Goal: Task Accomplishment & Management: Use online tool/utility

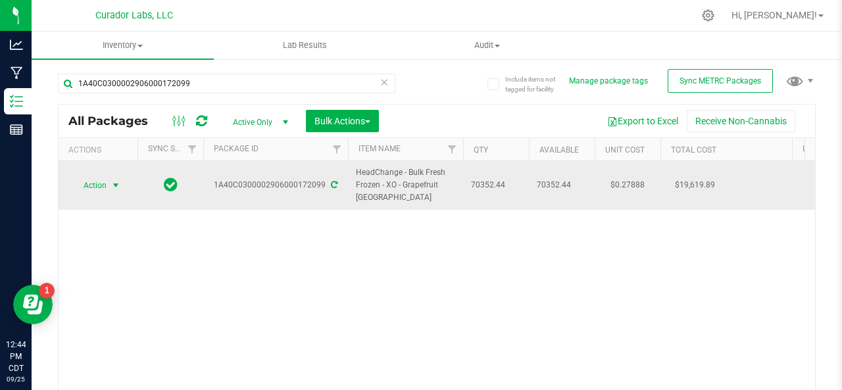
click at [85, 185] on span "Action" at bounding box center [90, 185] width 36 height 18
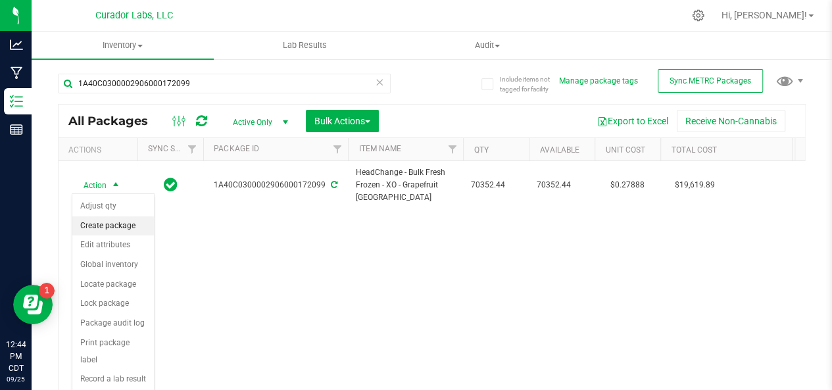
click at [93, 226] on li "Create package" at bounding box center [113, 226] width 82 height 20
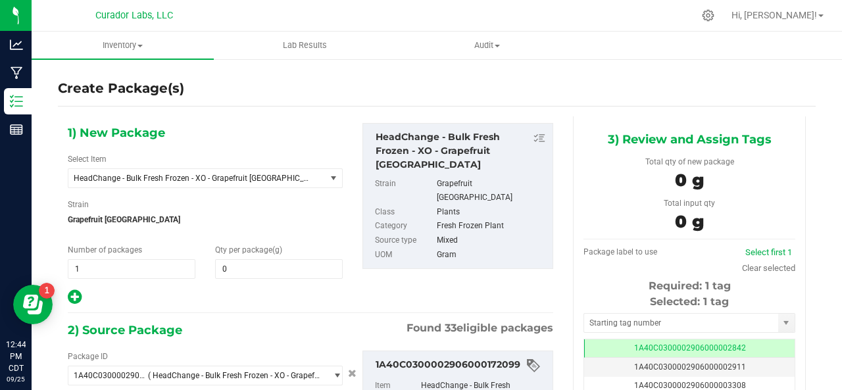
type input "0.0000"
click at [262, 272] on span at bounding box center [279, 269] width 128 height 20
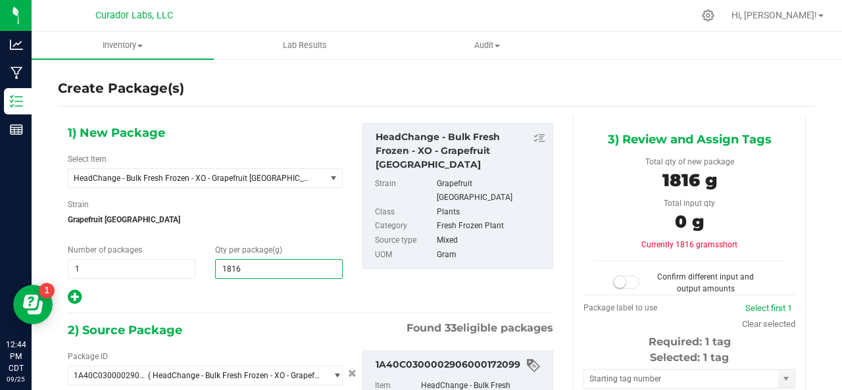
type input "18160"
type input "18,160.0000"
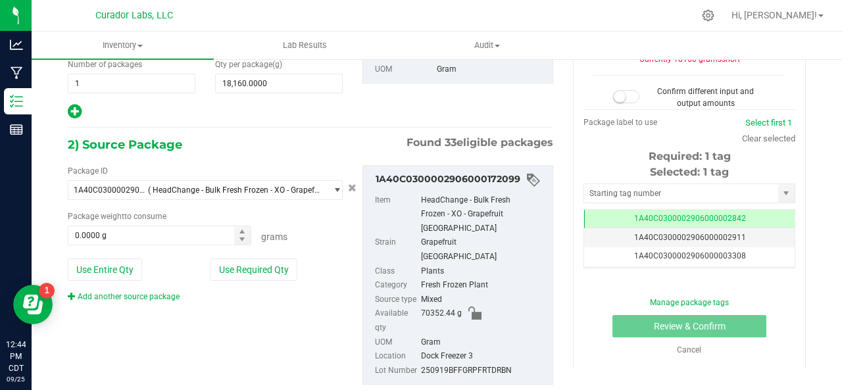
scroll to position [186, 0]
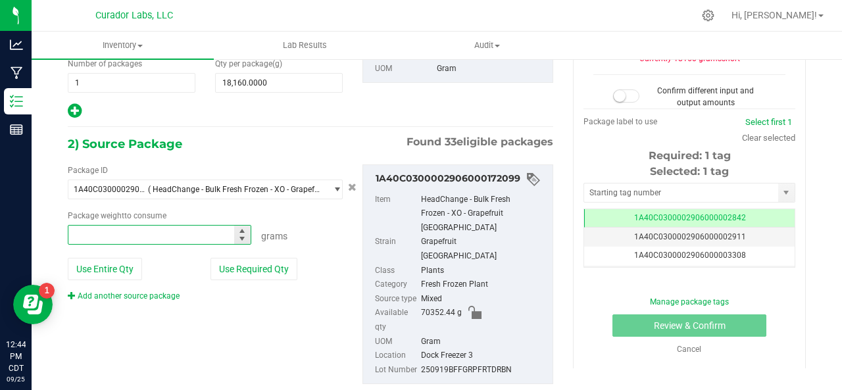
click at [146, 237] on span at bounding box center [159, 235] width 183 height 20
type input "18160"
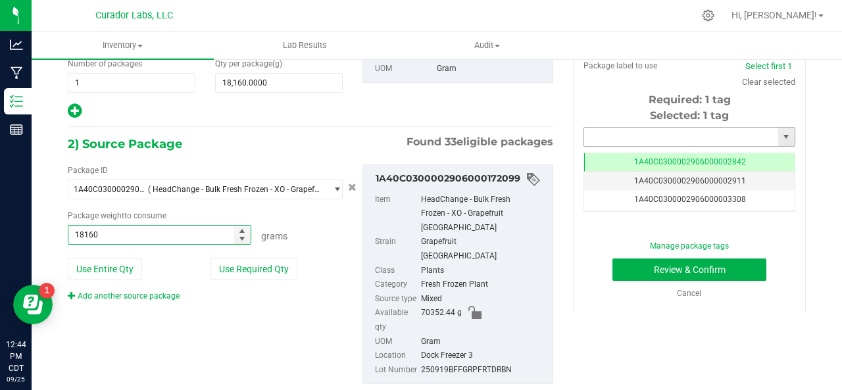
type input "18160.0000 g"
click at [596, 138] on input "text" at bounding box center [681, 137] width 194 height 18
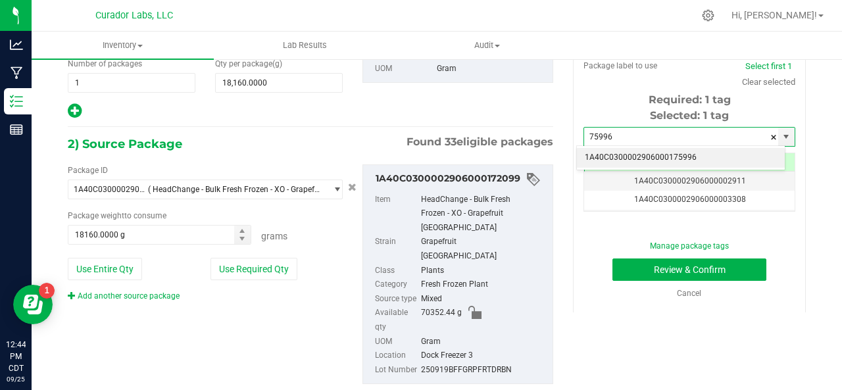
click at [681, 156] on li "1A40C0300002906000175996" at bounding box center [681, 158] width 208 height 20
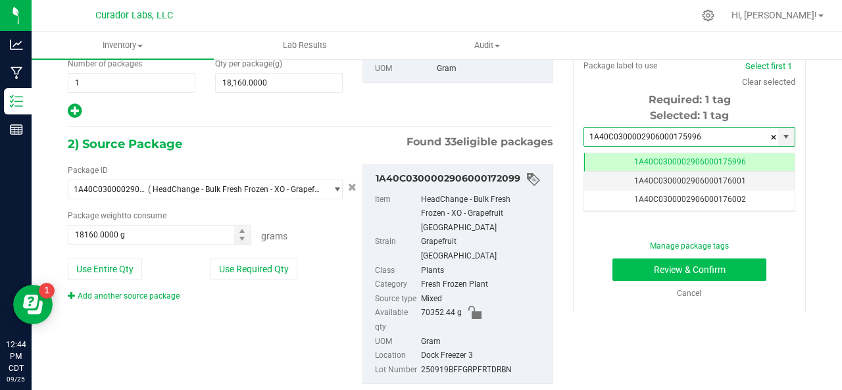
type input "1A40C0300002906000175996"
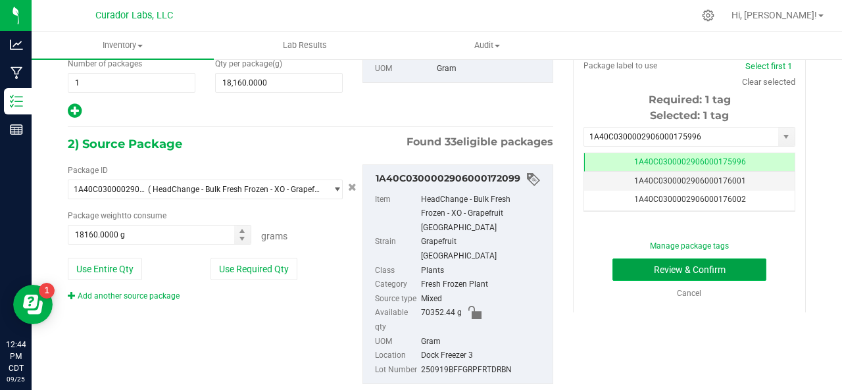
click at [680, 266] on button "Review & Confirm" at bounding box center [689, 269] width 154 height 22
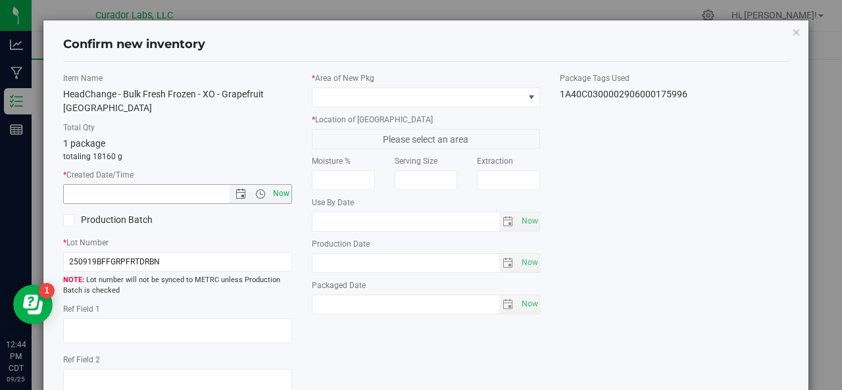
click at [279, 201] on span "Now" at bounding box center [281, 193] width 22 height 19
type input "[DATE] 12:45 PM"
click at [66, 220] on icon at bounding box center [68, 220] width 9 height 0
click at [0, 0] on input "Production Batch" at bounding box center [0, 0] width 0 height 0
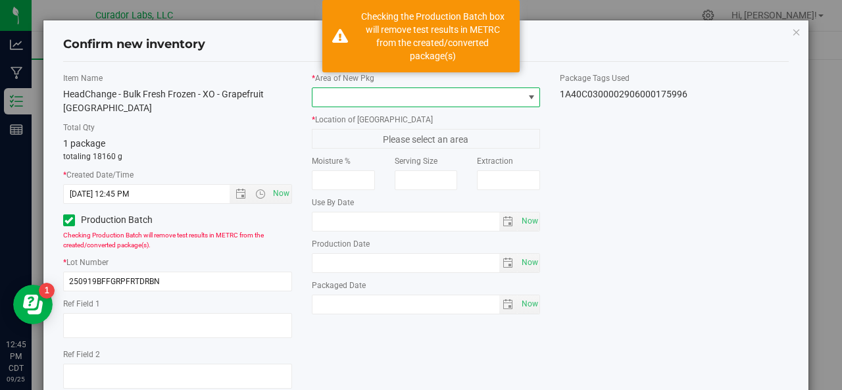
click at [327, 95] on span at bounding box center [417, 97] width 211 height 18
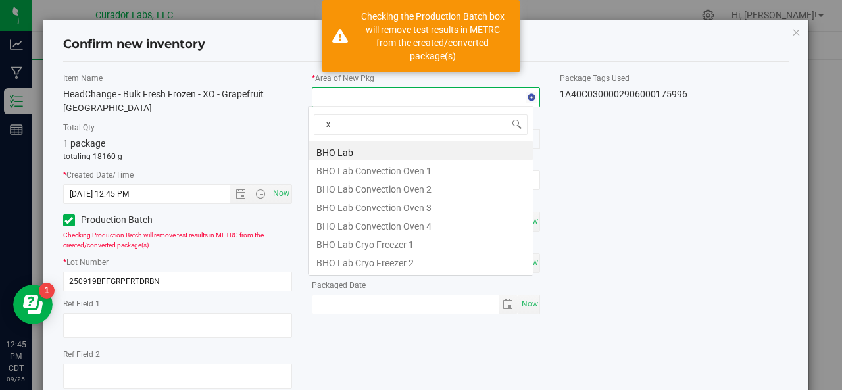
type input "xo"
click at [345, 229] on li "XO Lab" at bounding box center [420, 224] width 224 height 18
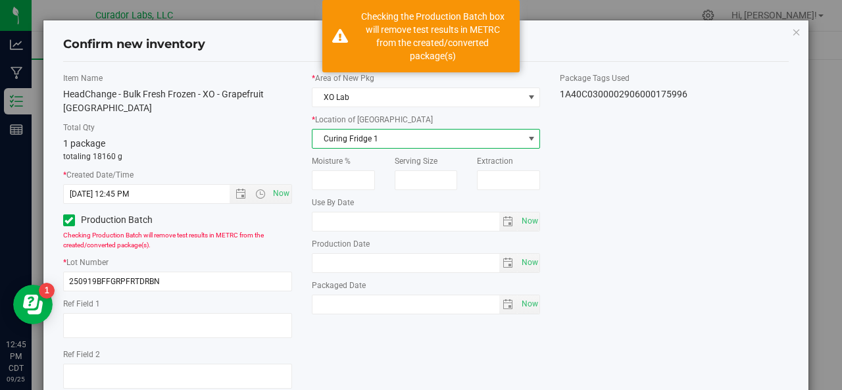
click at [336, 143] on span "Curing Fridge 1" at bounding box center [417, 139] width 211 height 18
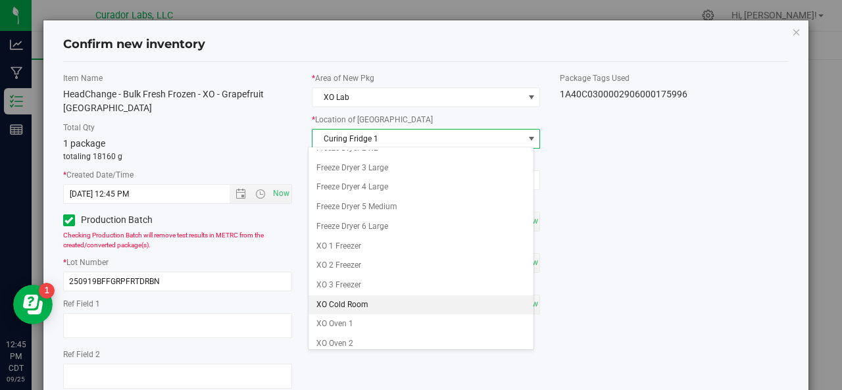
click at [334, 304] on li "XO Cold Room" at bounding box center [420, 305] width 224 height 20
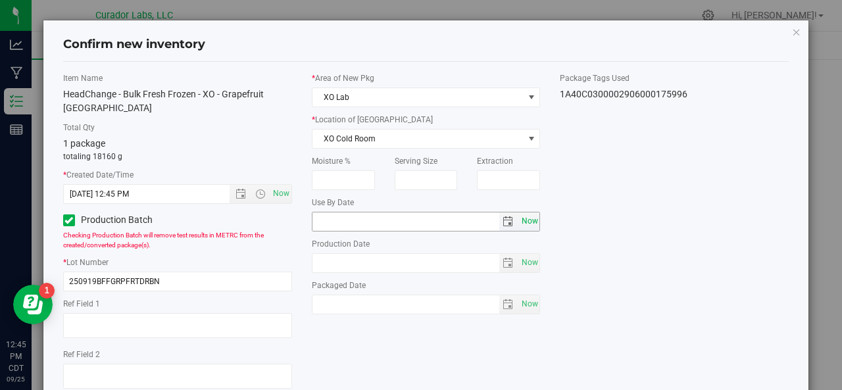
click at [522, 219] on span "Now" at bounding box center [529, 221] width 22 height 19
click at [330, 216] on input "[DATE]" at bounding box center [405, 221] width 187 height 18
type input "[DATE]"
click at [518, 261] on span "Now" at bounding box center [529, 262] width 22 height 19
type input "[DATE]"
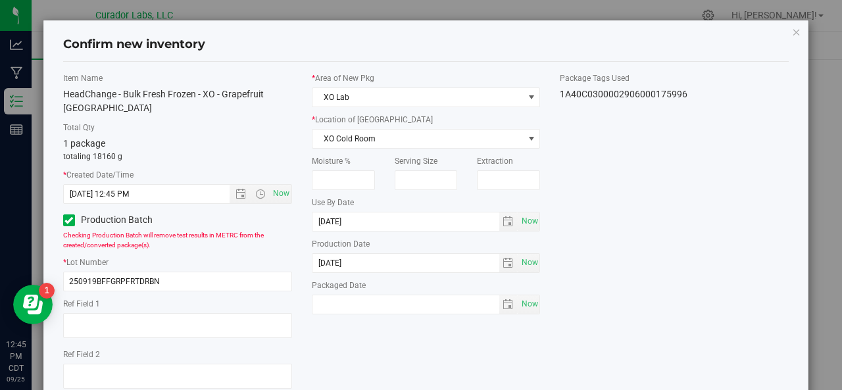
click at [592, 255] on div "Item Name HeadChange - Bulk Fresh Frozen - XO - Grapefruit [GEOGRAPHIC_DATA] To…" at bounding box center [426, 260] width 746 height 377
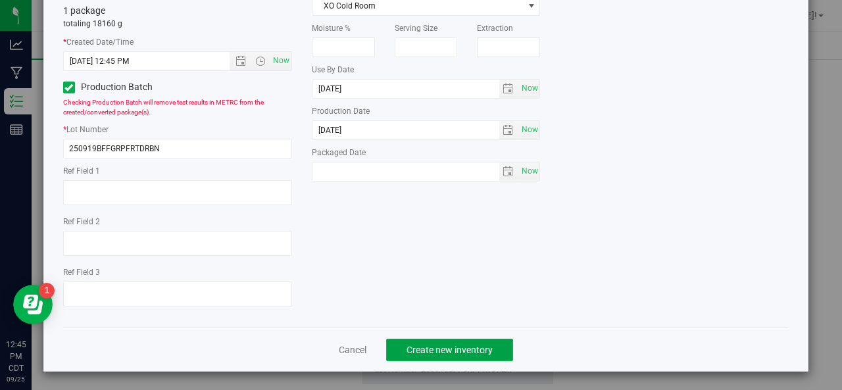
click at [447, 351] on span "Create new inventory" at bounding box center [449, 350] width 86 height 11
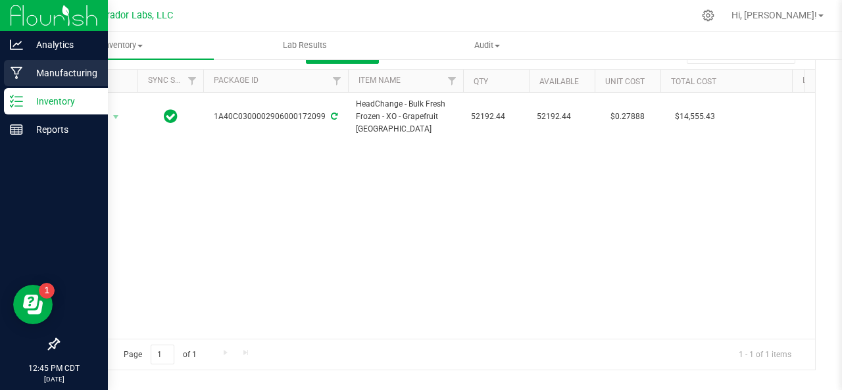
click at [19, 69] on icon at bounding box center [17, 72] width 12 height 13
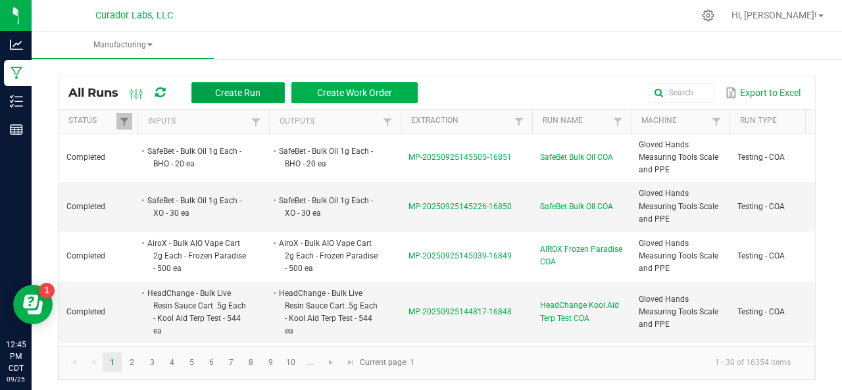
click at [218, 93] on span "Create Run" at bounding box center [237, 92] width 45 height 11
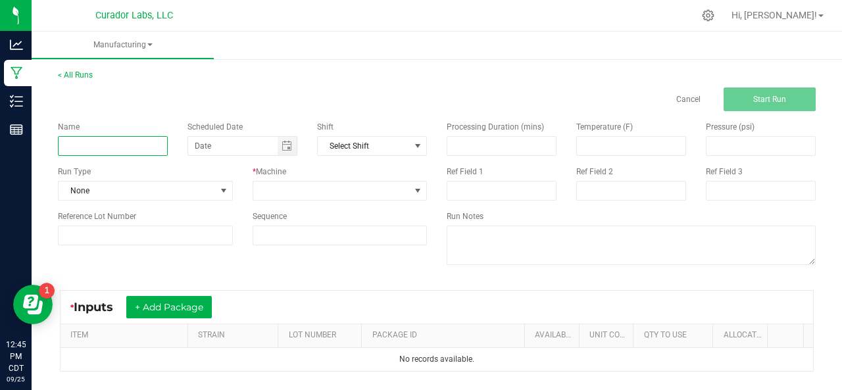
click at [124, 147] on input at bounding box center [113, 146] width 110 height 20
click at [174, 147] on div "Name" at bounding box center [113, 138] width 130 height 35
click at [77, 145] on input at bounding box center [113, 146] width 110 height 20
click at [277, 147] on span "Toggle calendar" at bounding box center [286, 146] width 19 height 18
type input "Bulk Fresh Frozen Washing - Grapefruit [GEOGRAPHIC_DATA]"
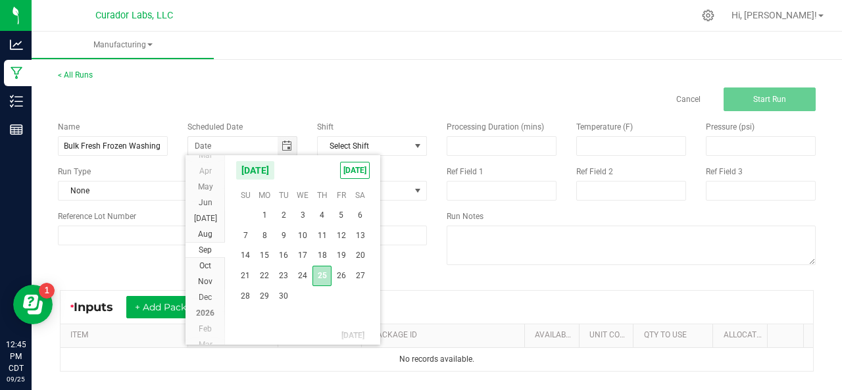
click at [322, 270] on span "25" at bounding box center [321, 276] width 19 height 20
type input "[DATE]"
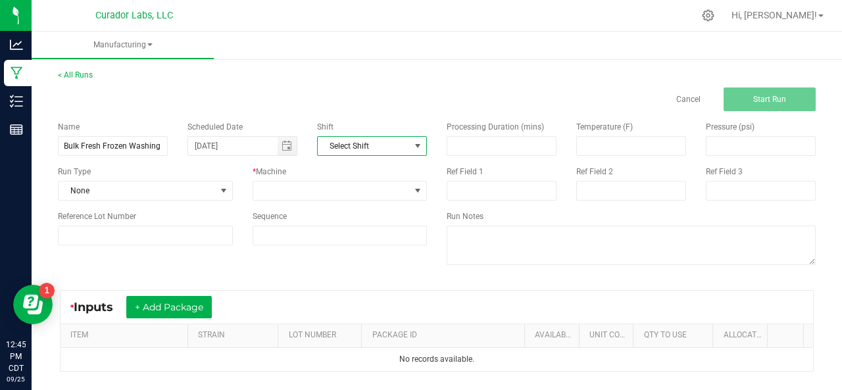
click at [344, 142] on span "Select Shift" at bounding box center [364, 146] width 92 height 18
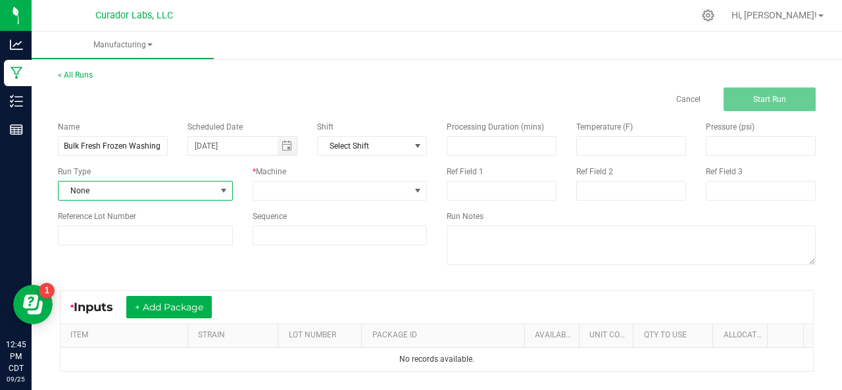
click at [93, 197] on span "None" at bounding box center [137, 190] width 157 height 18
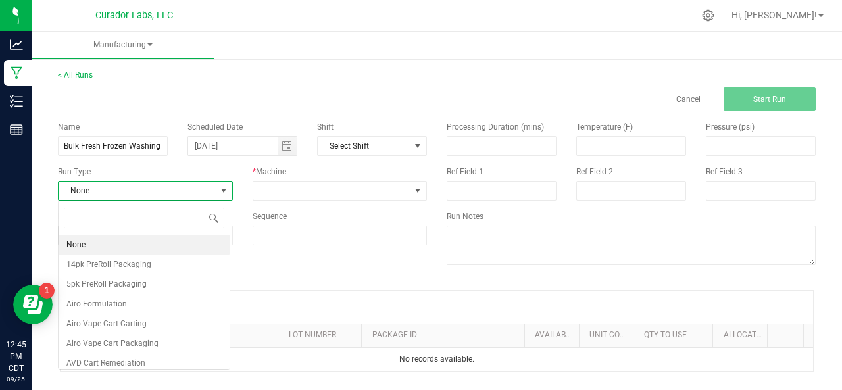
scroll to position [19, 172]
type input "wash"
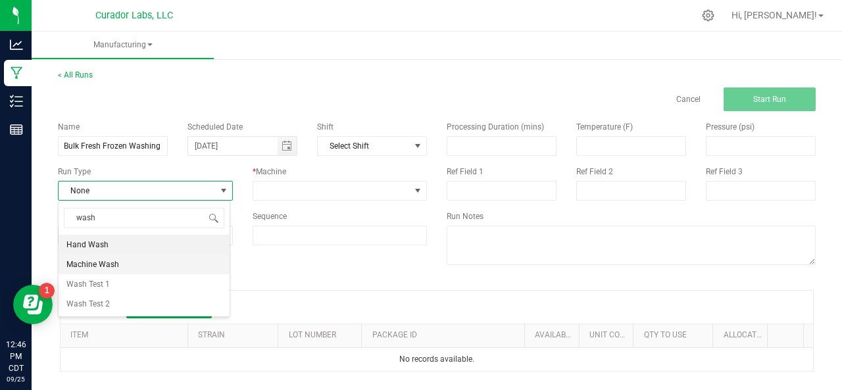
click at [107, 260] on span "Machine Wash" at bounding box center [92, 264] width 53 height 13
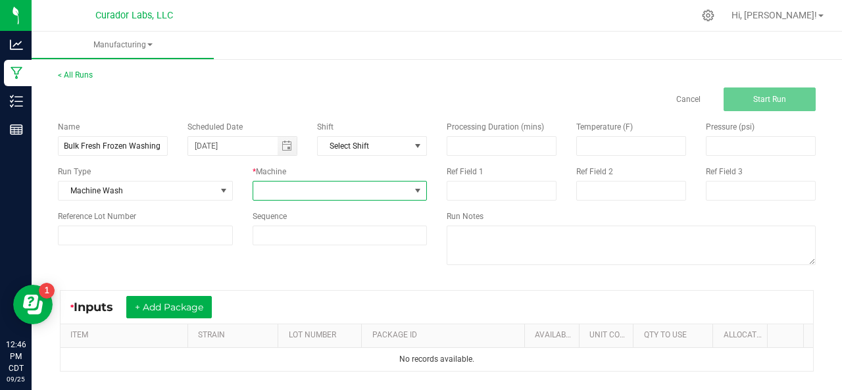
click at [291, 186] on span at bounding box center [331, 190] width 157 height 18
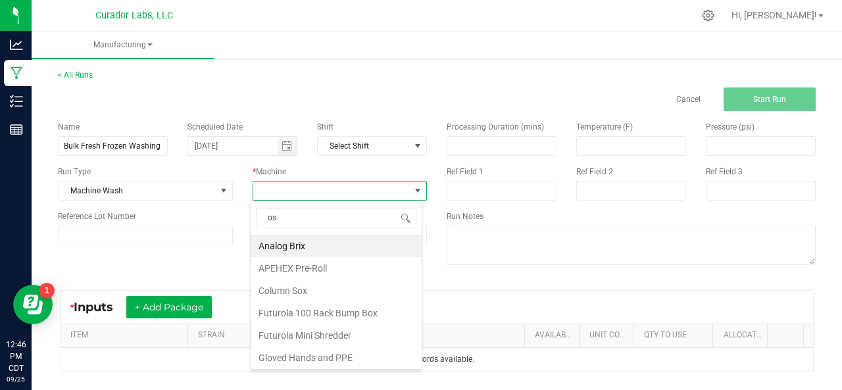
type input "osp"
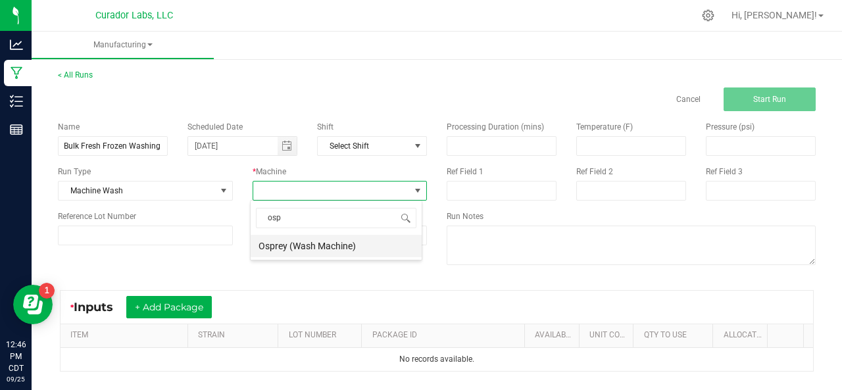
click at [291, 244] on li "Osprey (Wash Machine)" at bounding box center [335, 246] width 171 height 22
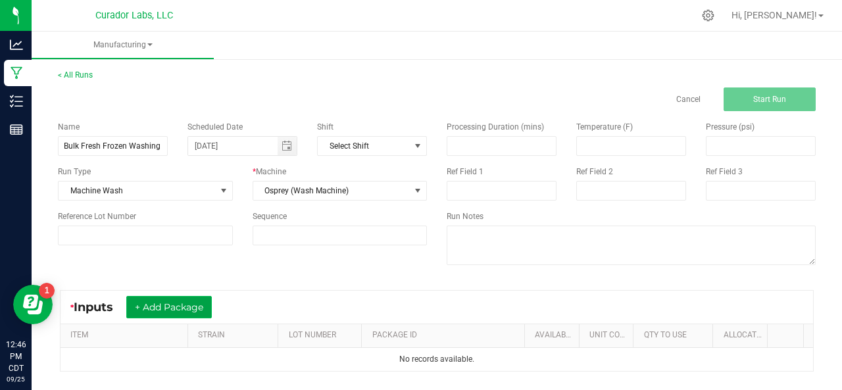
click at [178, 306] on button "+ Add Package" at bounding box center [168, 307] width 85 height 22
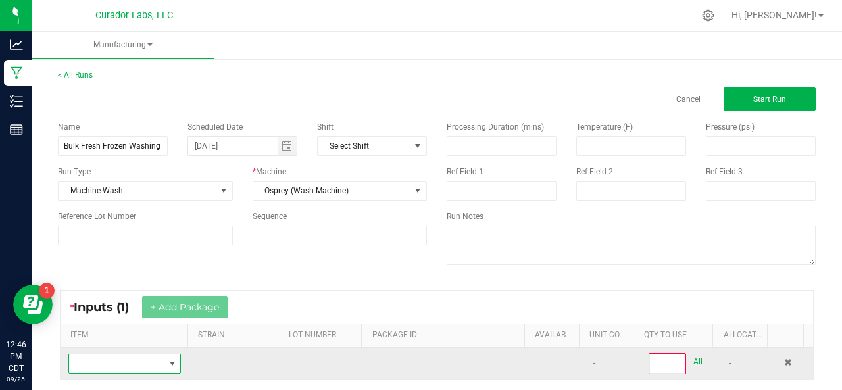
click at [137, 358] on span "NO DATA FOUND" at bounding box center [116, 363] width 95 height 18
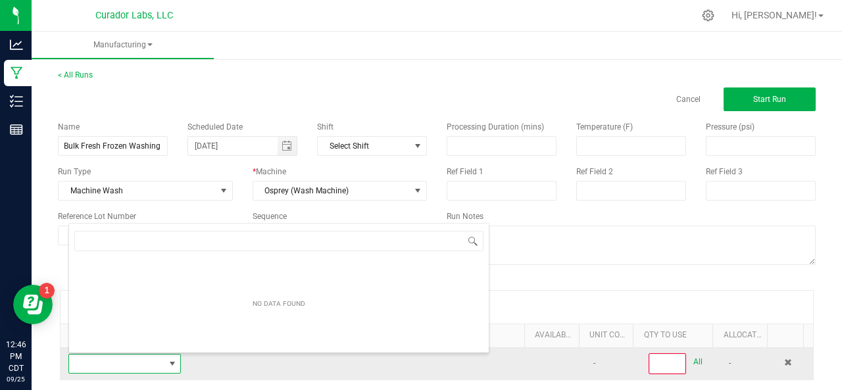
scroll to position [19, 108]
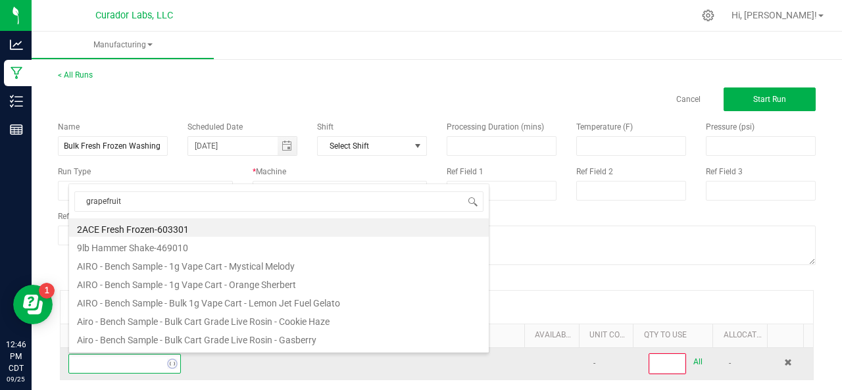
type input "grapefruit d"
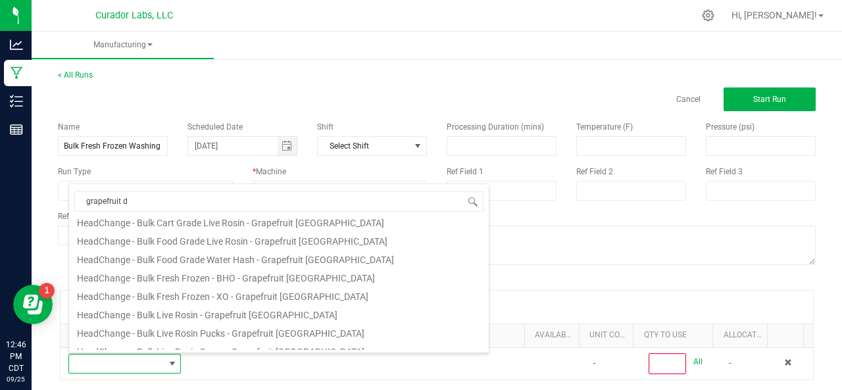
scroll to position [118, 0]
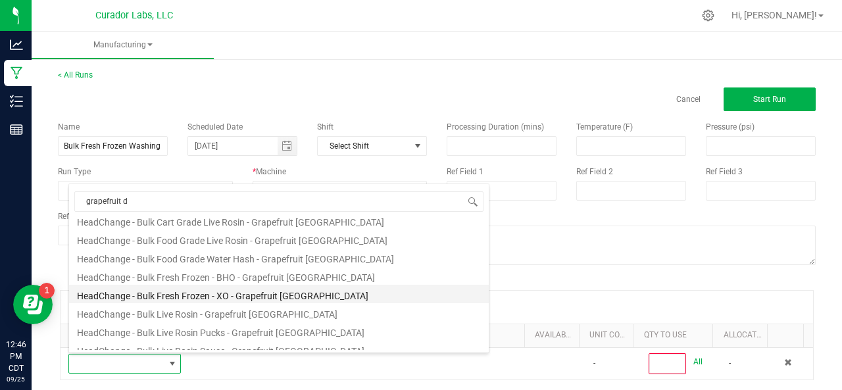
click at [192, 300] on li "HeadChange - Bulk Fresh Frozen - XO - Grapefruit [GEOGRAPHIC_DATA]" at bounding box center [278, 294] width 419 height 18
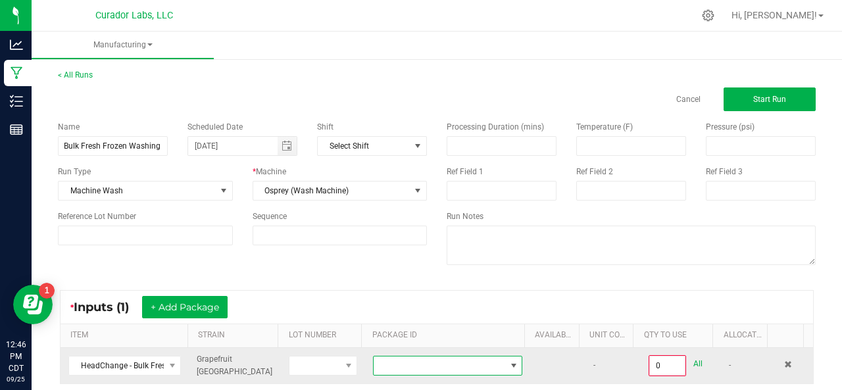
click at [454, 365] on span at bounding box center [438, 365] width 131 height 18
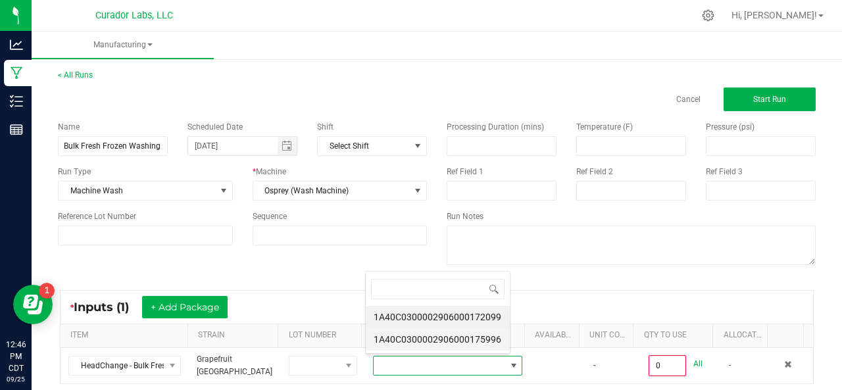
click at [437, 335] on li "1A40C0300002906000175996" at bounding box center [438, 339] width 144 height 22
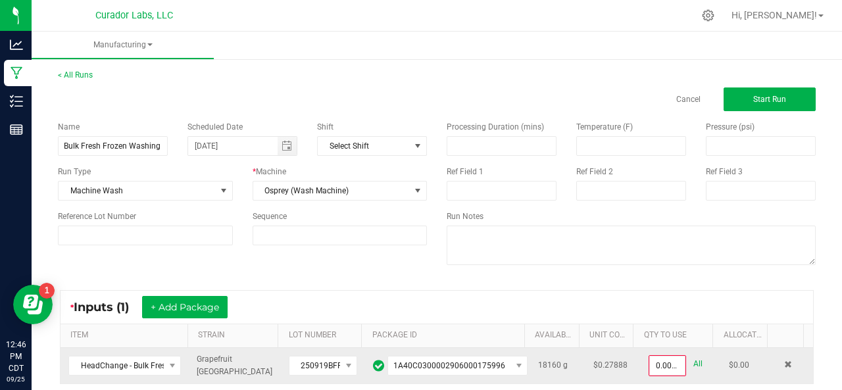
click at [693, 359] on link "All" at bounding box center [697, 364] width 9 height 18
type input "18160.0000 g"
click at [757, 103] on span "Start Run" at bounding box center [769, 99] width 33 height 9
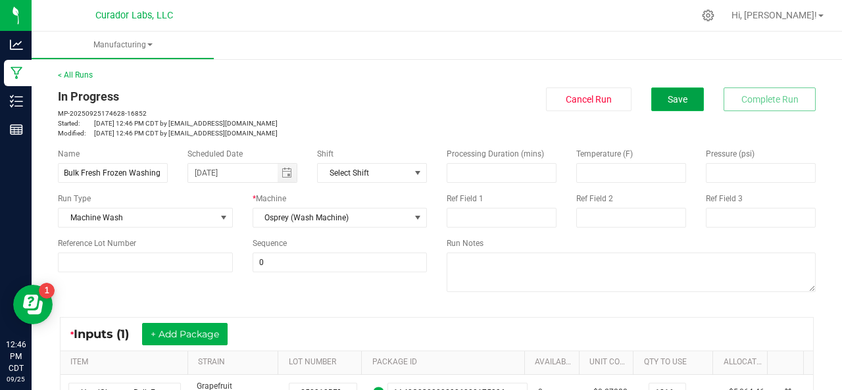
click at [667, 103] on span "Save" at bounding box center [677, 99] width 20 height 11
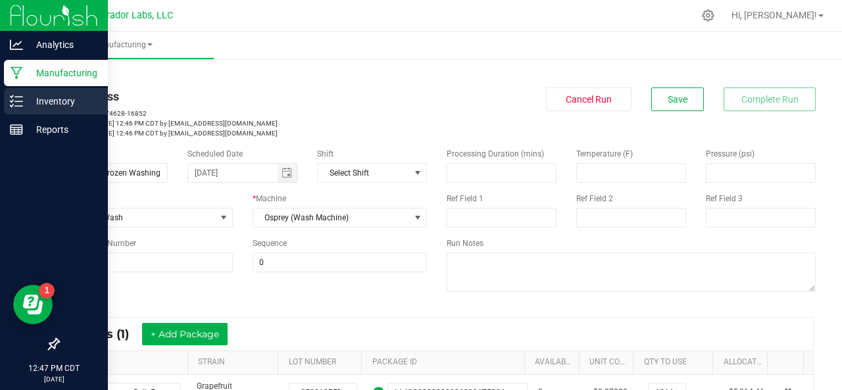
click at [14, 99] on icon at bounding box center [16, 101] width 13 height 13
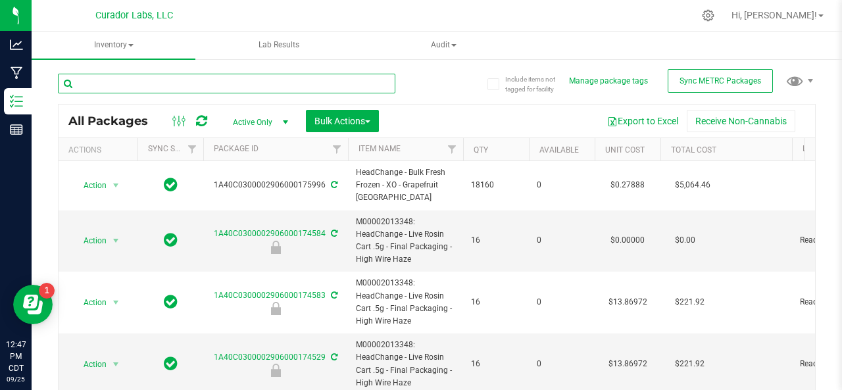
click at [126, 80] on input "text" at bounding box center [226, 84] width 337 height 20
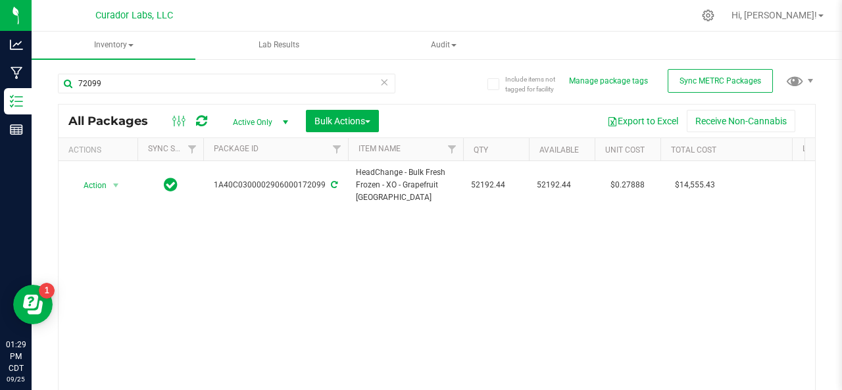
click at [128, 93] on div "72099" at bounding box center [226, 89] width 337 height 30
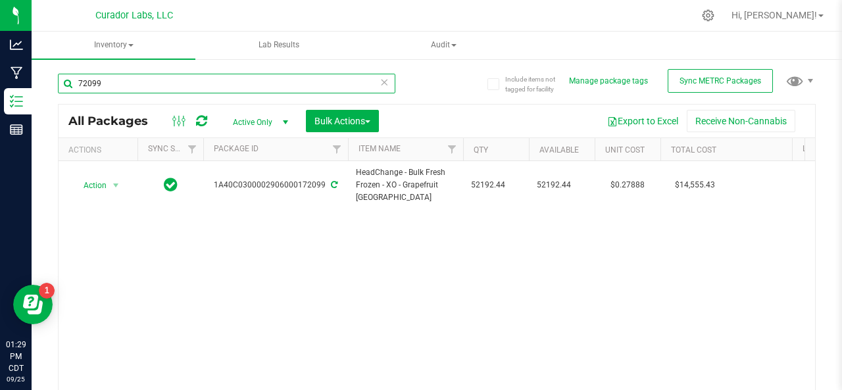
click at [114, 83] on input "72099" at bounding box center [226, 84] width 337 height 20
type input "7"
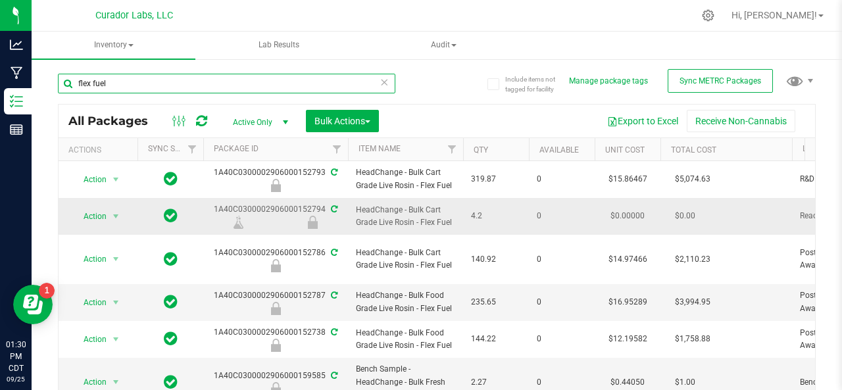
type input "flex fuel"
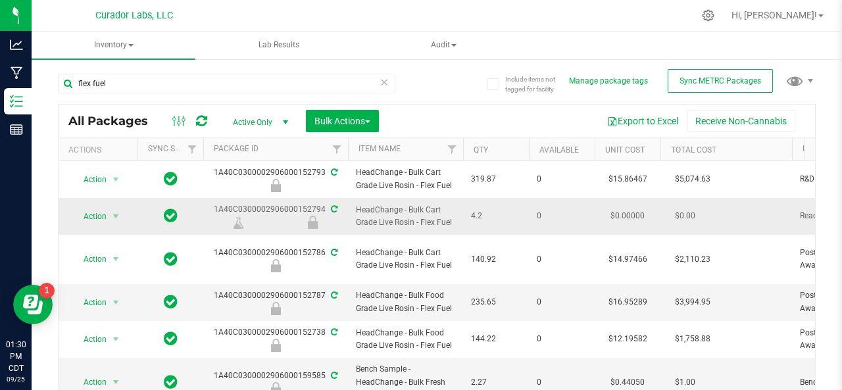
click at [514, 204] on td "4.2" at bounding box center [496, 216] width 66 height 37
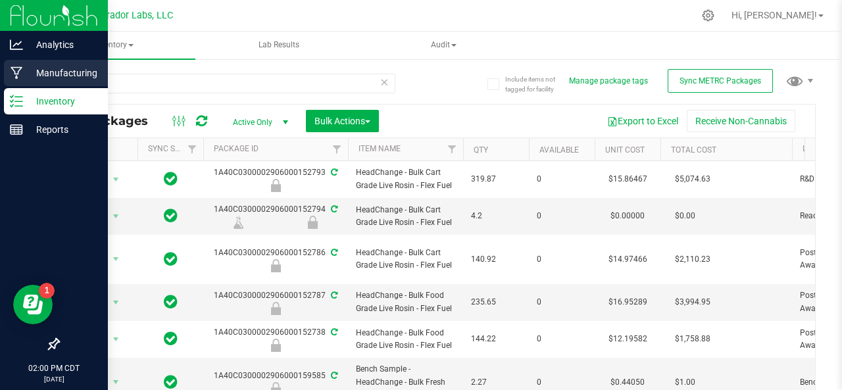
click at [28, 66] on p "Manufacturing" at bounding box center [62, 73] width 79 height 16
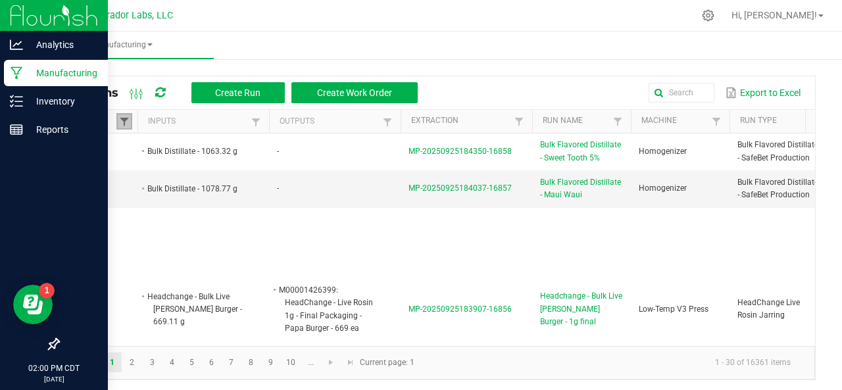
click at [126, 120] on span at bounding box center [124, 121] width 11 height 11
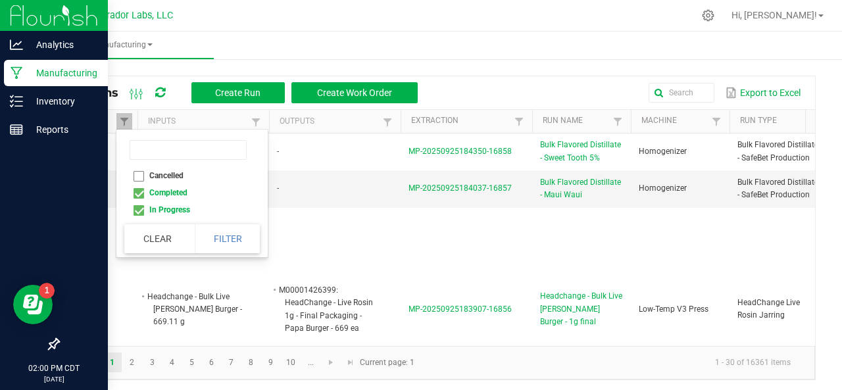
click at [134, 194] on li "Completed" at bounding box center [188, 192] width 128 height 17
checkbox input "false"
click at [209, 232] on button "Filter" at bounding box center [228, 238] width 66 height 29
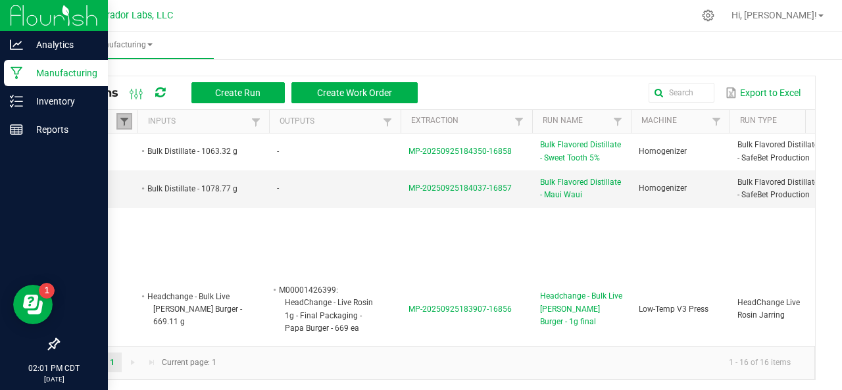
click at [122, 118] on span at bounding box center [124, 121] width 11 height 11
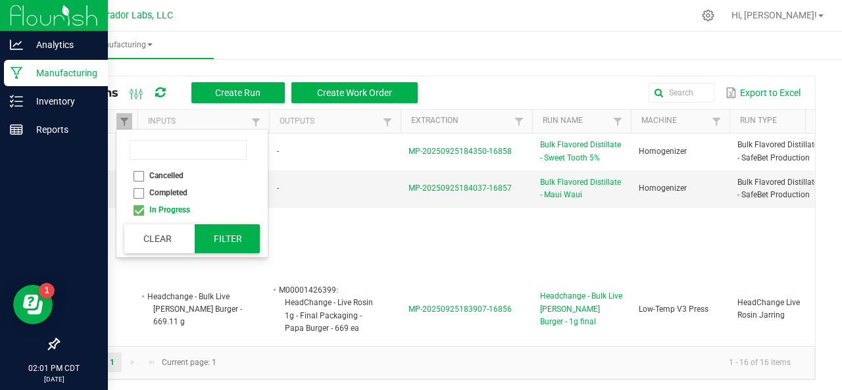
click at [224, 236] on button "Filter" at bounding box center [228, 238] width 66 height 29
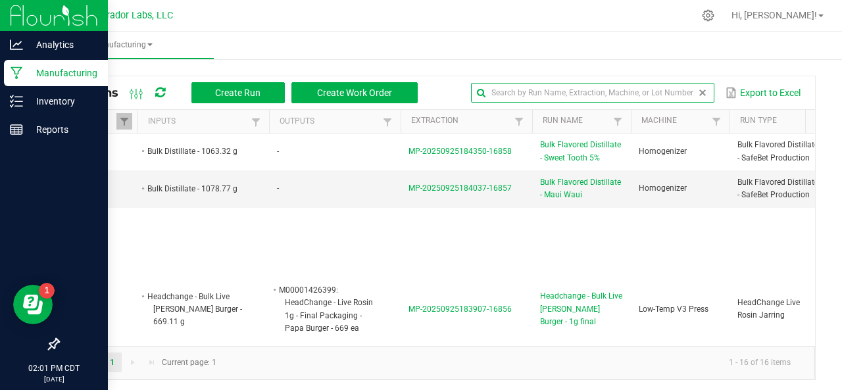
click at [670, 87] on input "text" at bounding box center [592, 93] width 243 height 20
drag, startPoint x: 670, startPoint y: 87, endPoint x: 657, endPoint y: 59, distance: 30.9
click at [657, 59] on manufacturing-component "Manufacturing All Runs Create Run Create Work Order su Export to Excel Status I…" at bounding box center [437, 213] width 810 height 362
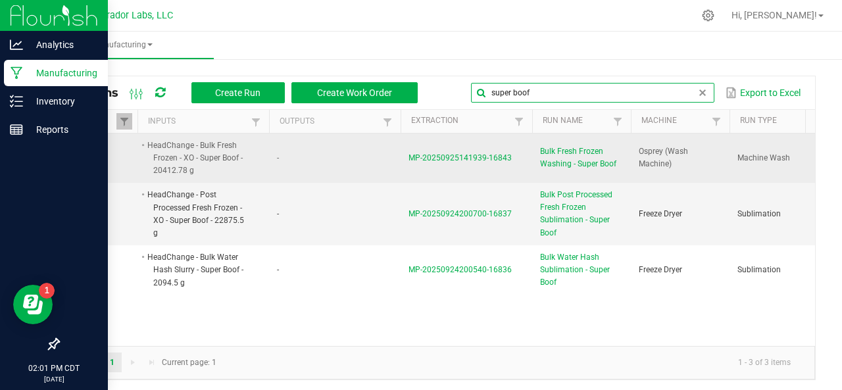
type input "super boof"
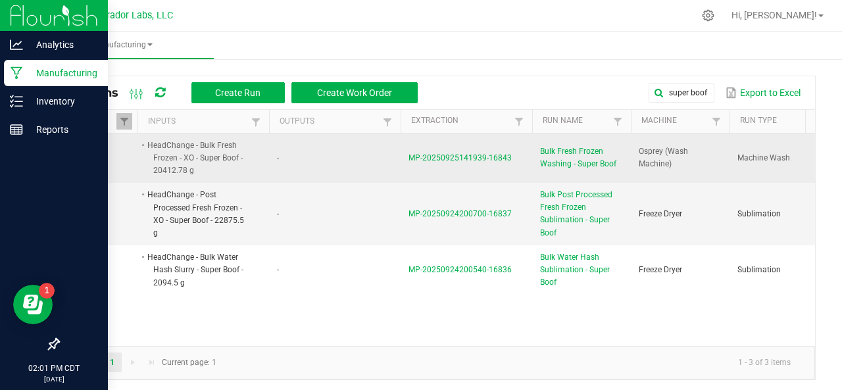
click at [424, 153] on span "MP-20250925141939-16843" at bounding box center [459, 157] width 103 height 9
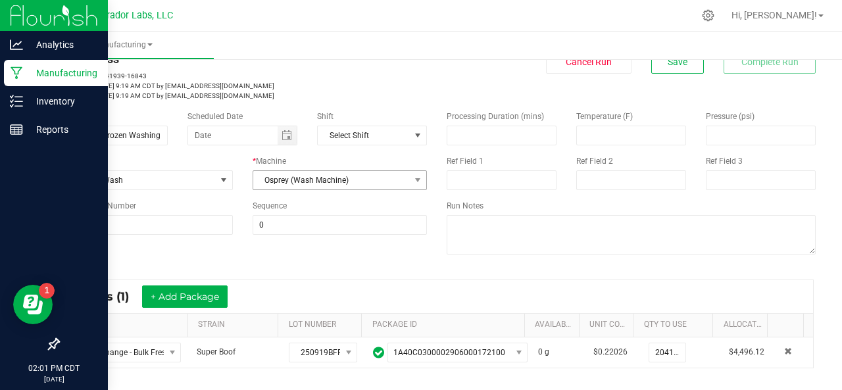
scroll to position [37, 0]
click at [285, 143] on span "Toggle calendar" at bounding box center [286, 136] width 19 height 18
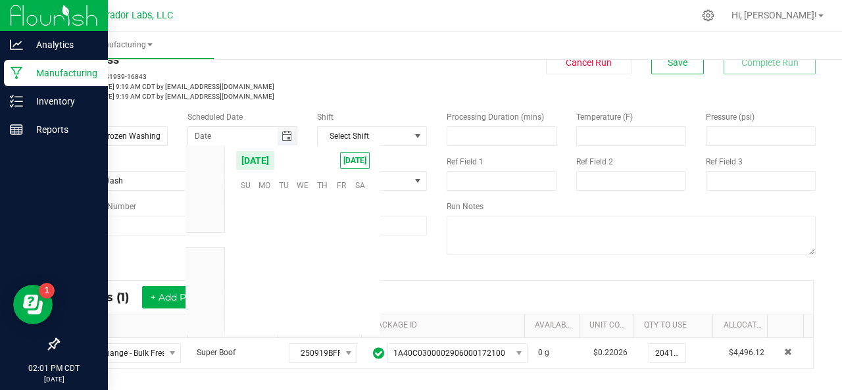
scroll to position [213218, 0]
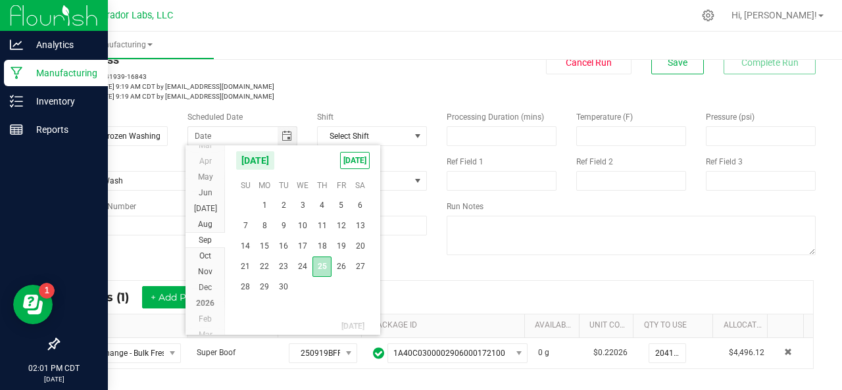
click at [318, 270] on span "25" at bounding box center [321, 266] width 19 height 20
type input "[DATE]"
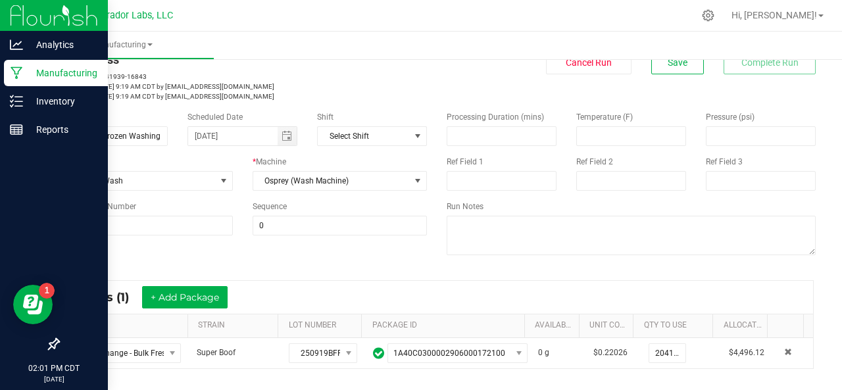
click at [245, 264] on div "Name Bulk Fresh Frozen Washing - Super Boof Scheduled Date [DATE] Shift Select …" at bounding box center [436, 184] width 777 height 167
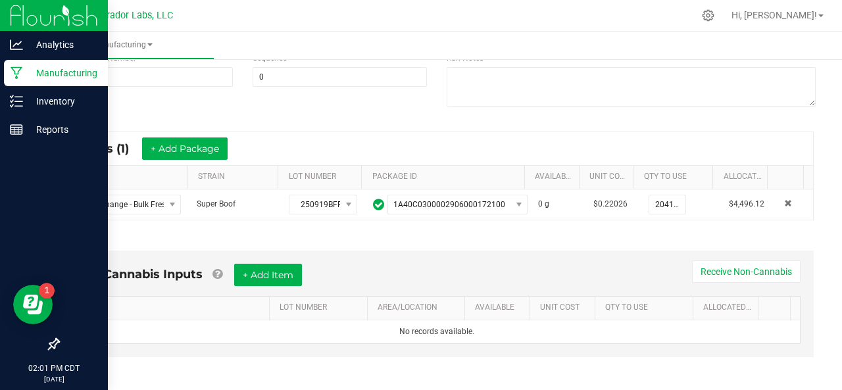
scroll to position [210, 0]
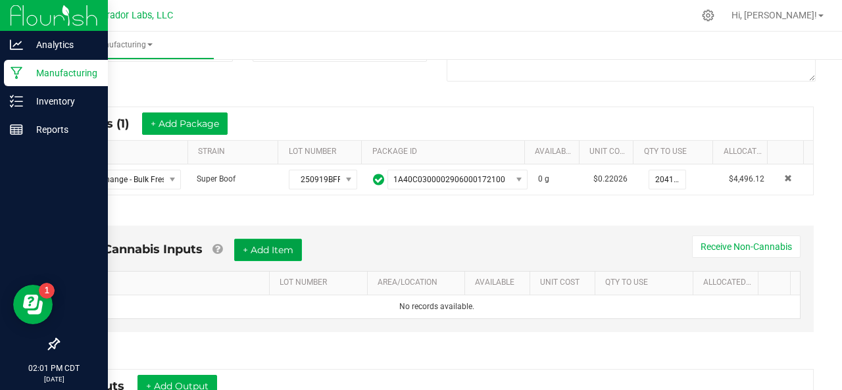
click at [272, 243] on button "+ Add Item" at bounding box center [268, 250] width 68 height 22
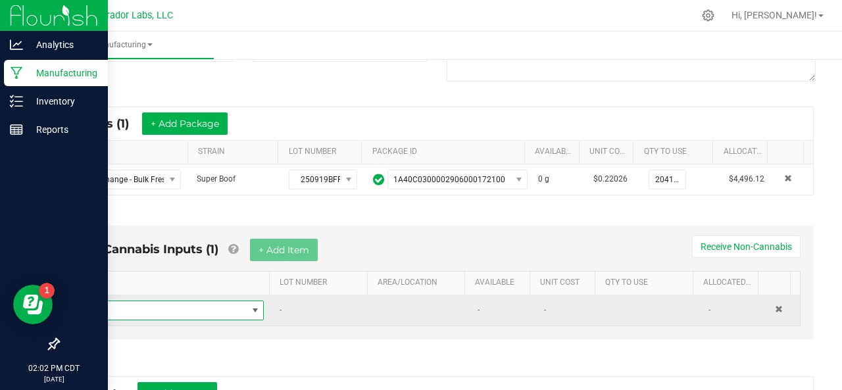
click at [180, 306] on span "NO DATA FOUND" at bounding box center [164, 310] width 164 height 18
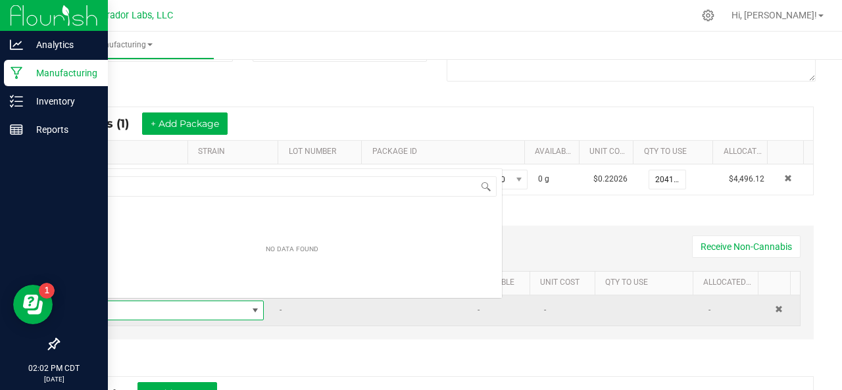
scroll to position [19, 174]
click at [180, 306] on span at bounding box center [164, 310] width 164 height 18
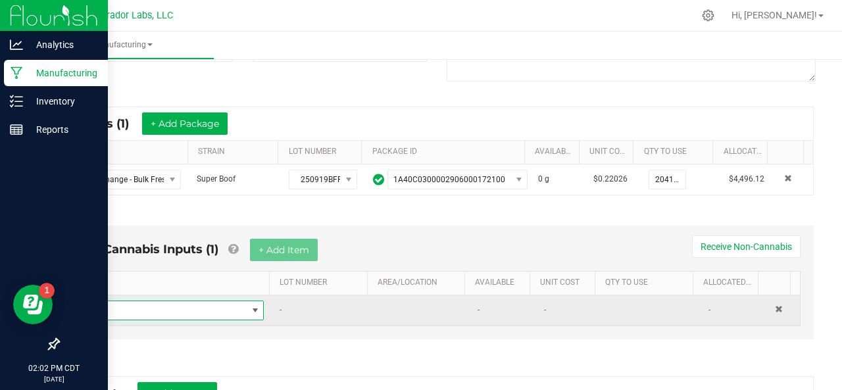
click at [180, 306] on span "NO DATA FOUND" at bounding box center [164, 310] width 164 height 18
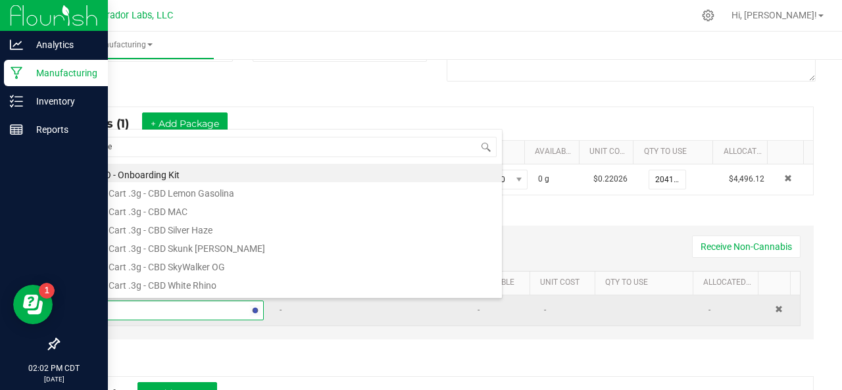
type input "liner"
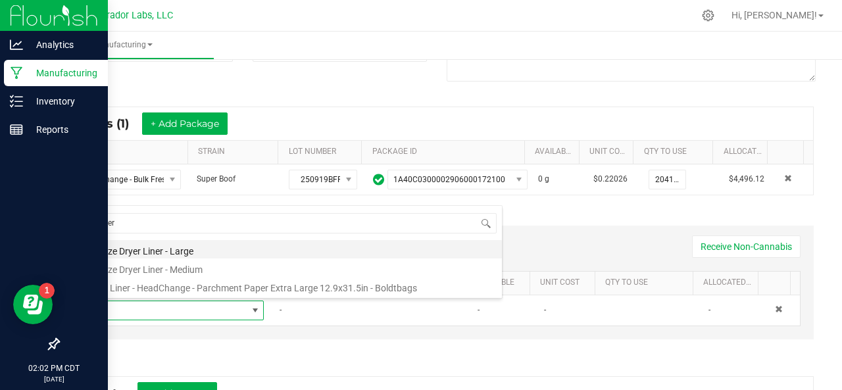
click at [127, 248] on li "Freeze Dryer Liner - Large" at bounding box center [291, 249] width 419 height 18
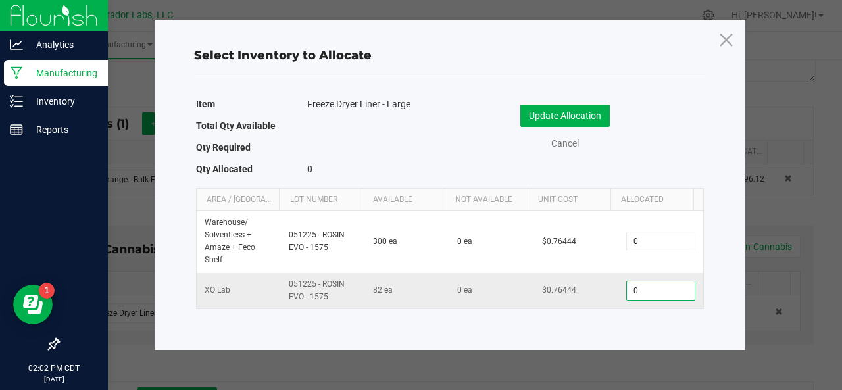
click at [635, 294] on input "0" at bounding box center [660, 290] width 67 height 18
type input "5"
click at [554, 114] on button "Update Allocation" at bounding box center [564, 116] width 89 height 22
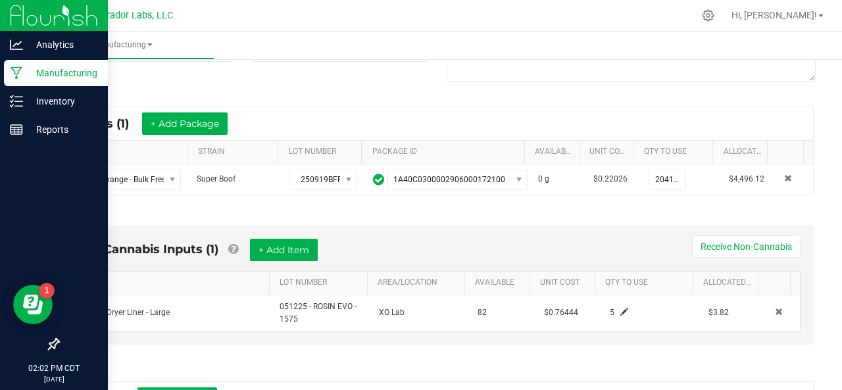
scroll to position [352, 0]
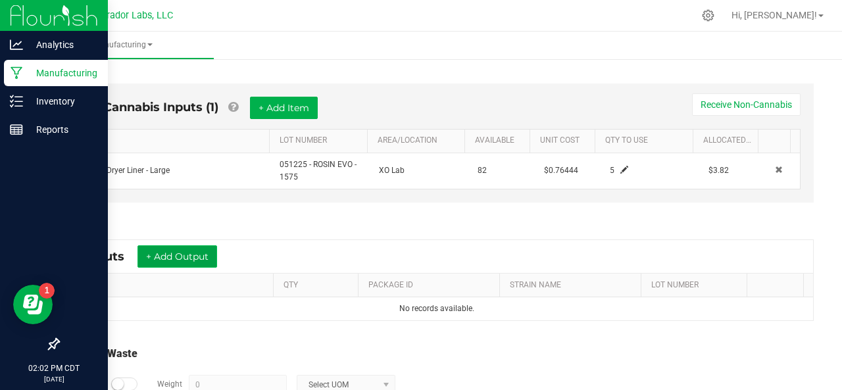
click at [172, 260] on button "+ Add Output" at bounding box center [177, 256] width 80 height 22
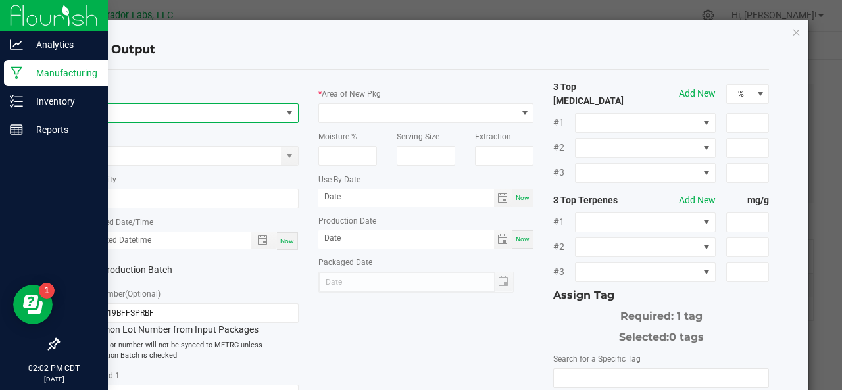
click at [118, 111] on span "NO DATA FOUND" at bounding box center [182, 113] width 198 height 18
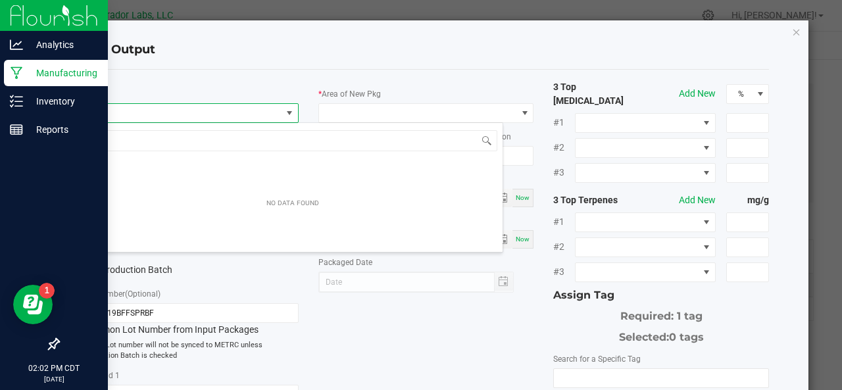
scroll to position [19, 212]
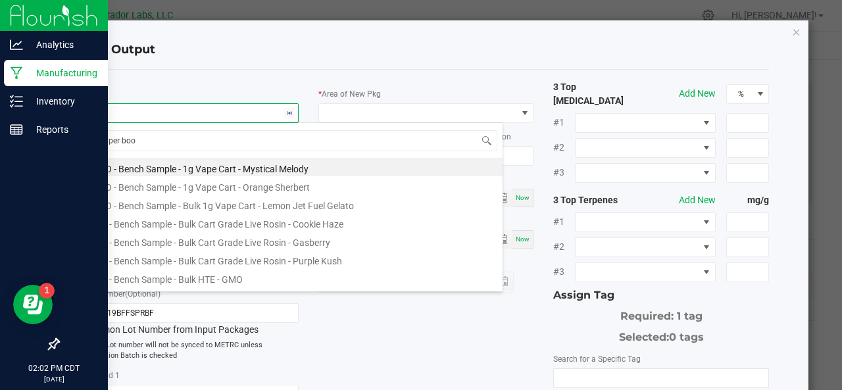
type input "super boof"
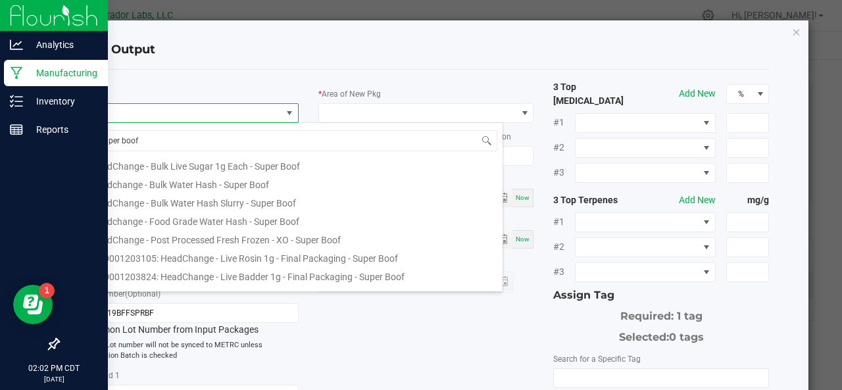
scroll to position [515, 0]
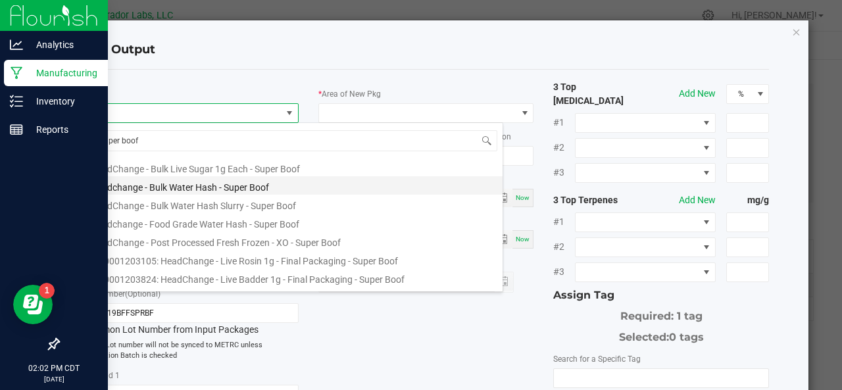
click at [155, 189] on li "Headchange - Bulk Water Hash - Super Boof" at bounding box center [292, 185] width 419 height 18
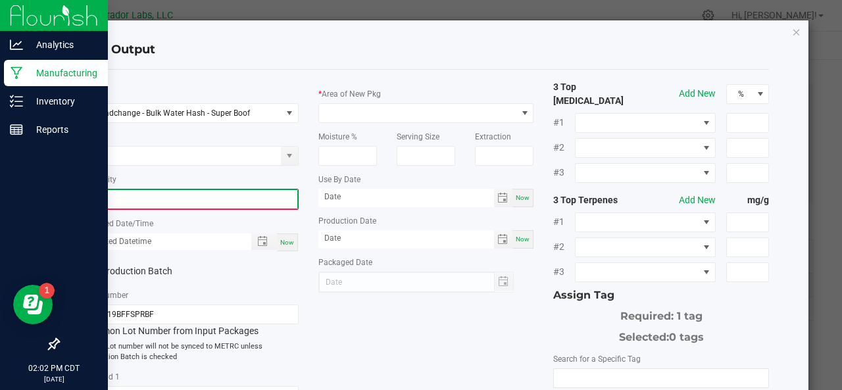
click at [151, 196] on input "0" at bounding box center [190, 199] width 213 height 18
type input "1740.9000 g"
click at [282, 241] on span "Now" at bounding box center [287, 240] width 14 height 7
type input "[DATE] 2:02 PM"
type input "[DATE]"
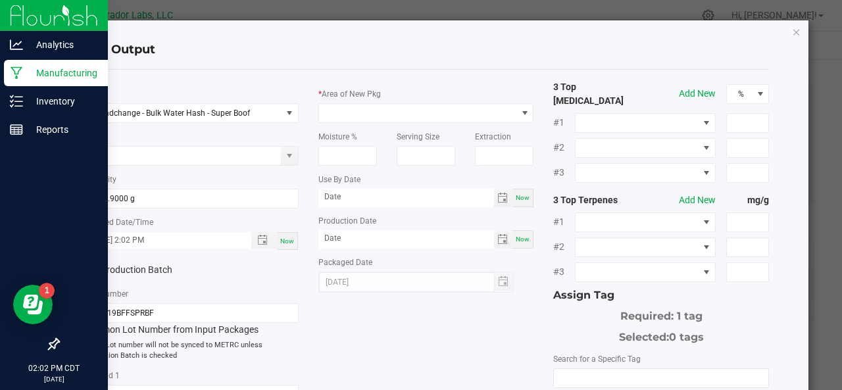
click at [124, 272] on label "Production Batch" at bounding box center [132, 270] width 98 height 14
click at [0, 0] on input "Production Batch" at bounding box center [0, 0] width 0 height 0
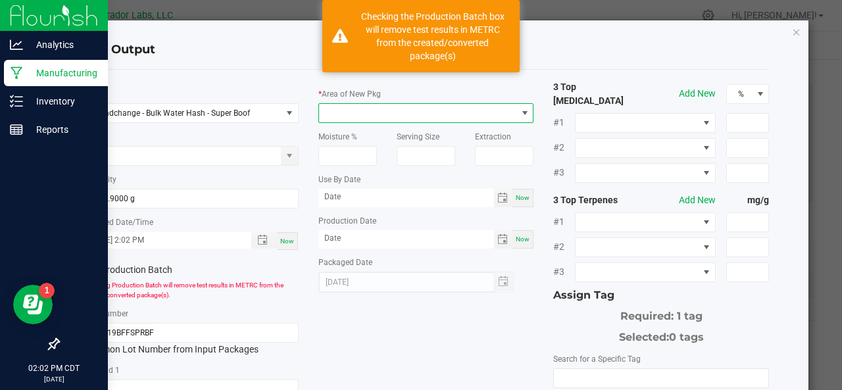
click at [383, 110] on span at bounding box center [418, 113] width 198 height 18
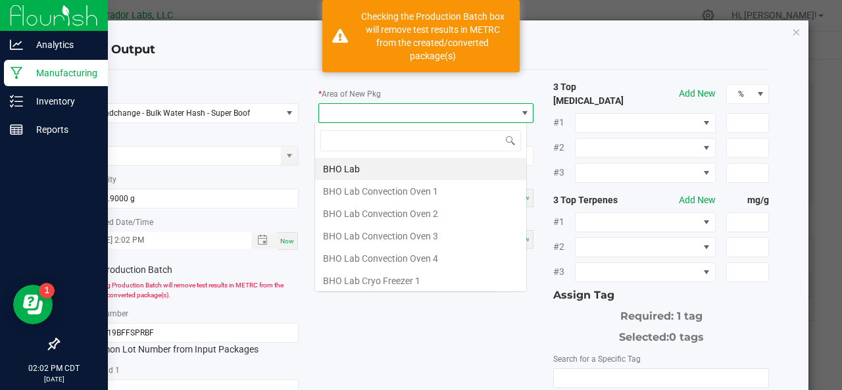
scroll to position [19, 212]
type input "xo"
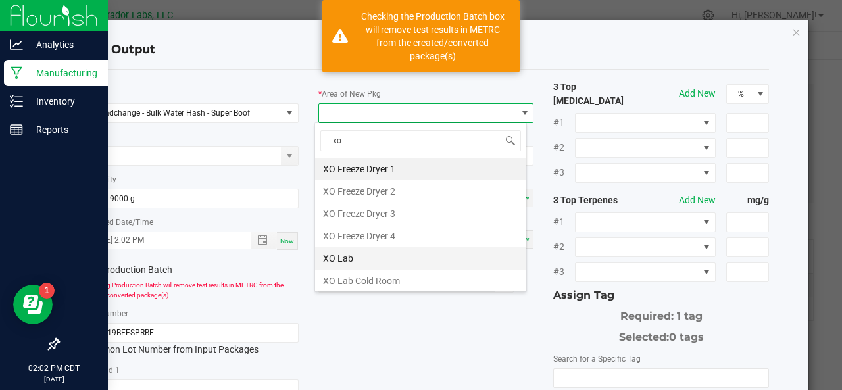
click at [337, 258] on li "XO Lab" at bounding box center [420, 258] width 211 height 22
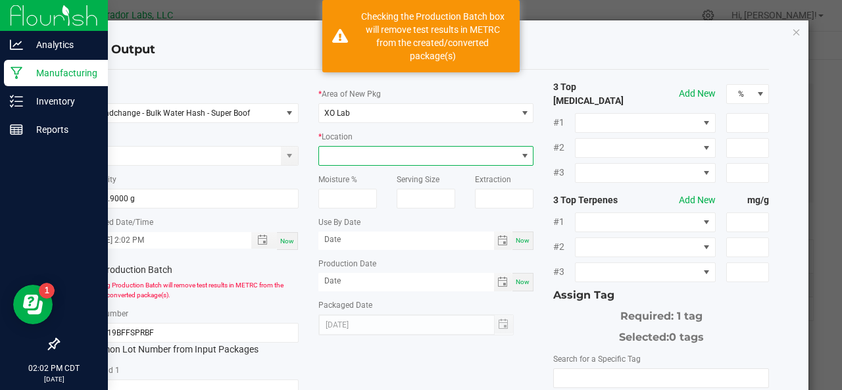
click at [354, 158] on span at bounding box center [418, 156] width 198 height 18
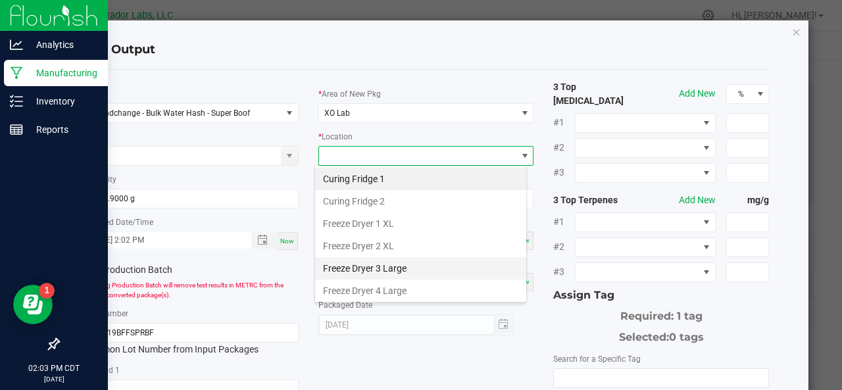
click at [354, 269] on li "Freeze Dryer 3 Large" at bounding box center [420, 268] width 211 height 22
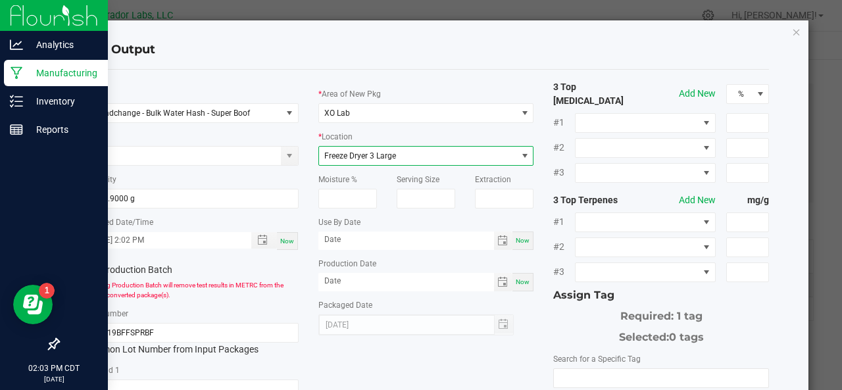
click at [519, 244] on span "Now" at bounding box center [522, 240] width 14 height 7
click at [375, 241] on input "[DATE]" at bounding box center [406, 239] width 176 height 16
type input "[DATE]"
click at [515, 279] on span "Now" at bounding box center [522, 281] width 14 height 7
type input "[DATE]"
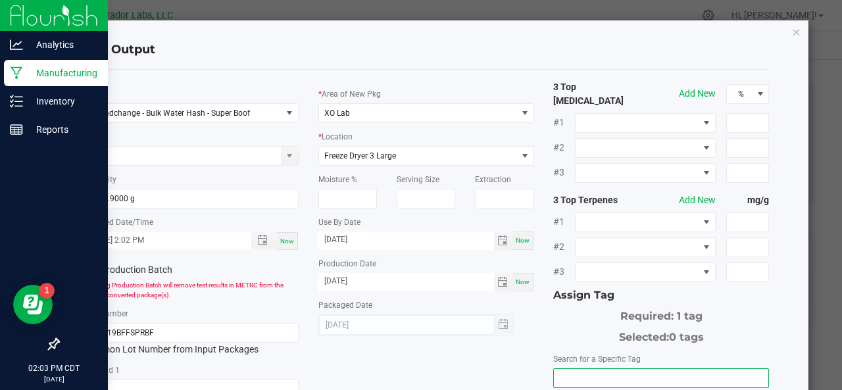
click at [604, 369] on input "NO DATA FOUND" at bounding box center [661, 378] width 214 height 18
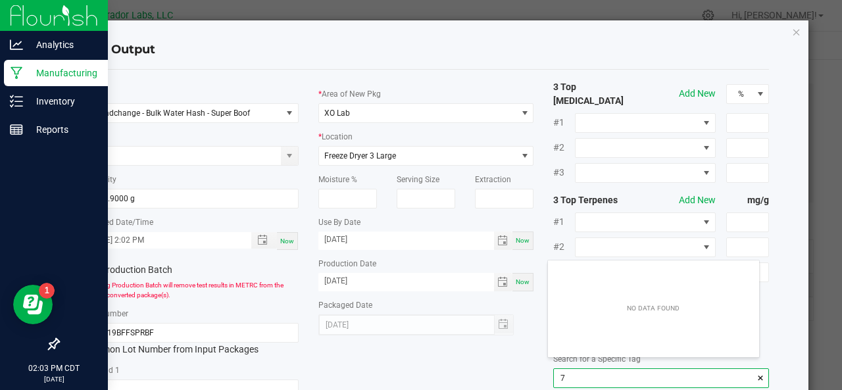
scroll to position [18, 212]
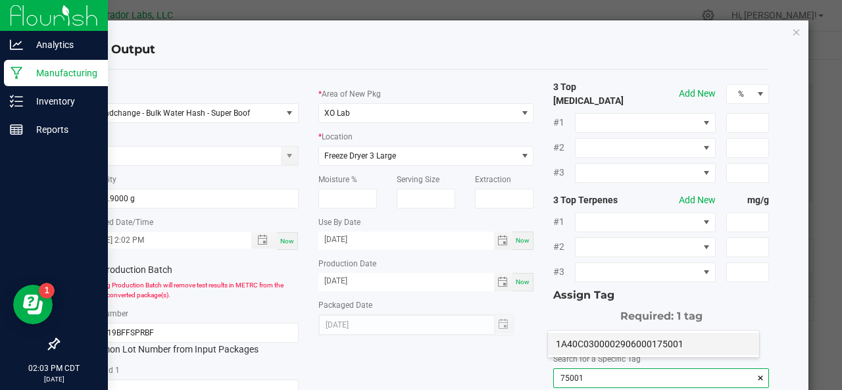
click at [598, 343] on li "1A40C0300002906000175001" at bounding box center [653, 344] width 211 height 22
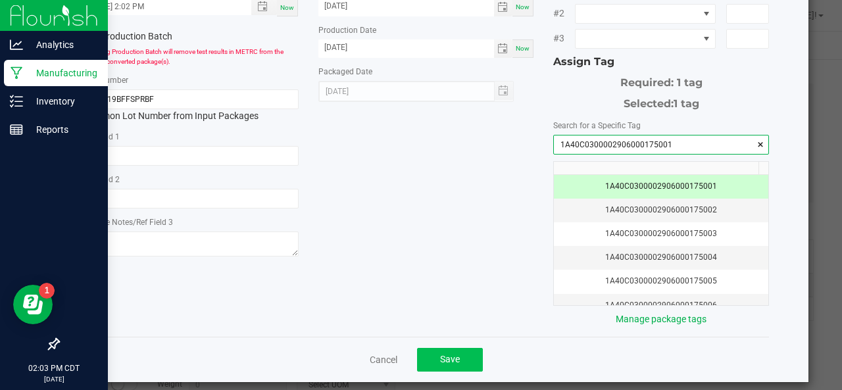
type input "1A40C0300002906000175001"
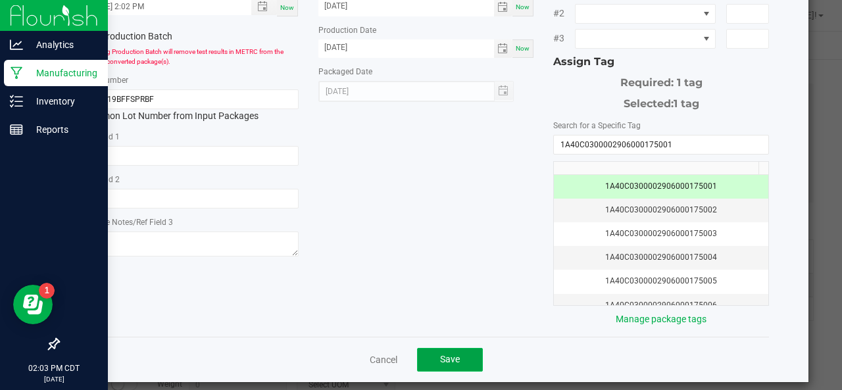
click at [450, 348] on button "Save" at bounding box center [450, 360] width 66 height 24
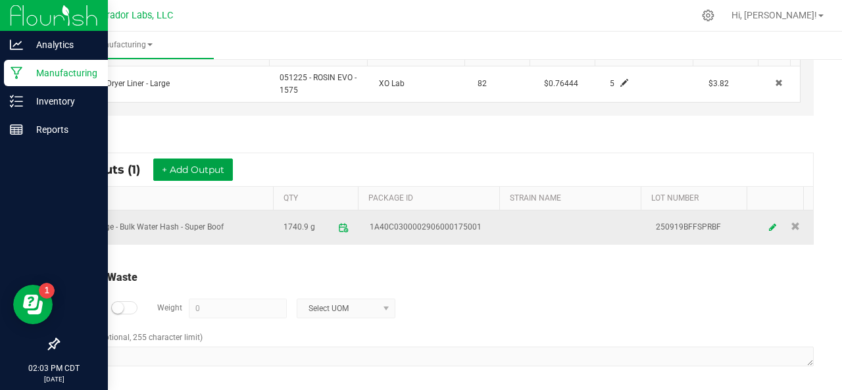
scroll to position [439, 0]
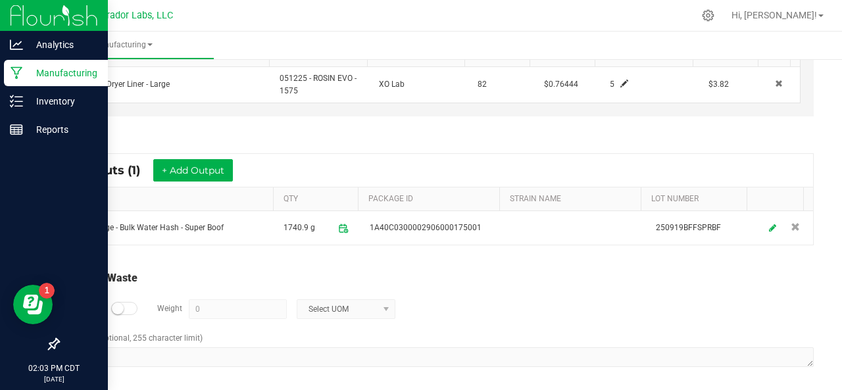
click at [116, 304] on small at bounding box center [118, 308] width 12 height 12
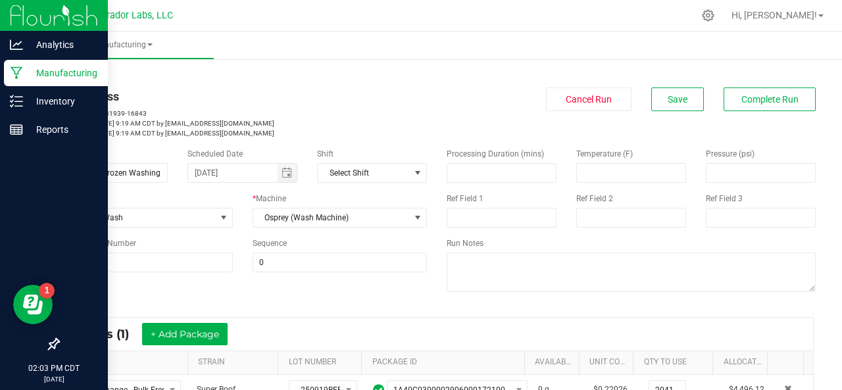
scroll to position [191, 0]
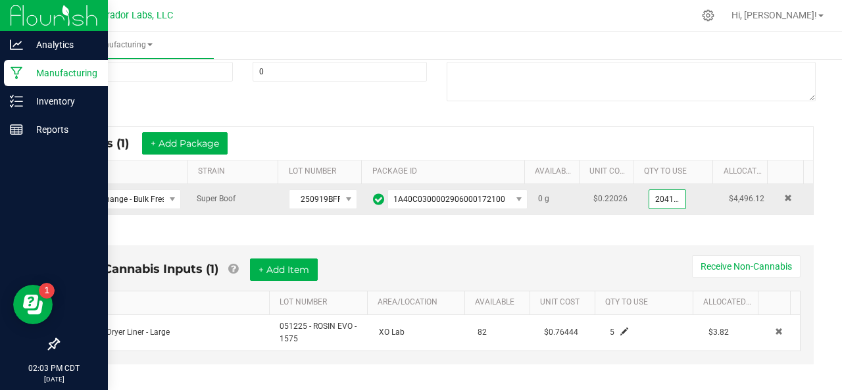
click at [649, 194] on input "20412.78" at bounding box center [667, 199] width 37 height 18
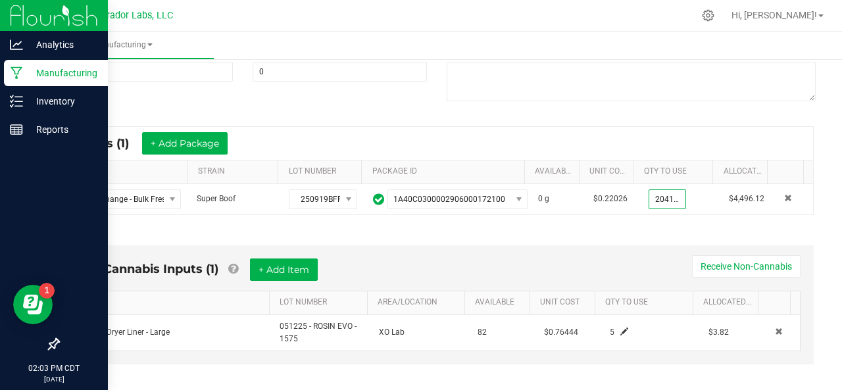
type input "20412.7800 g"
click at [465, 262] on div "Non-Cannabis Inputs (1) + Add Item Receive Non-Cannabis" at bounding box center [436, 274] width 727 height 32
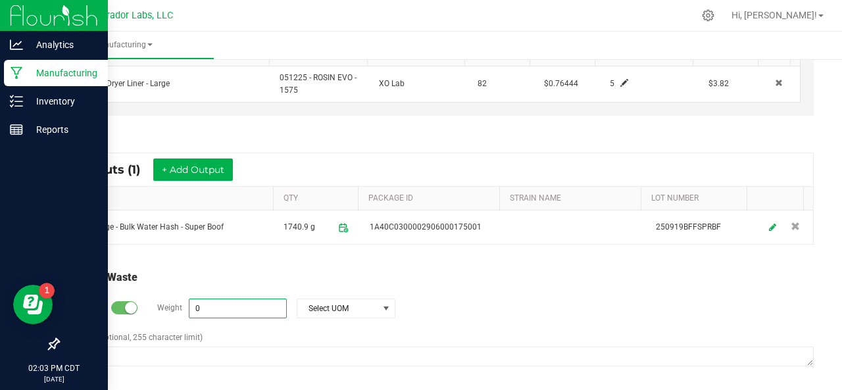
click at [228, 307] on input "0" at bounding box center [237, 308] width 97 height 18
paste input "20412.78"
click at [328, 307] on span "Select UOM" at bounding box center [337, 308] width 81 height 18
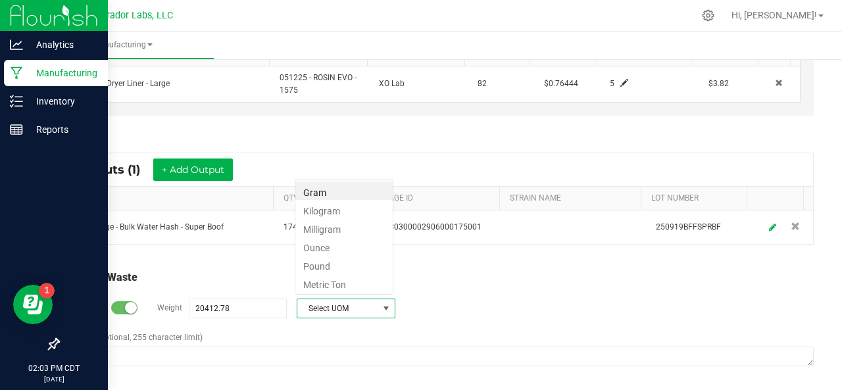
scroll to position [19, 99]
click at [310, 194] on li "Gram" at bounding box center [343, 190] width 97 height 18
type input "20412.78 g"
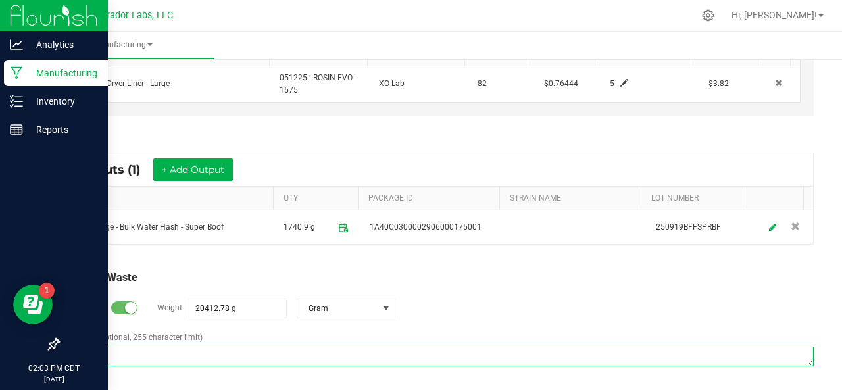
click at [96, 356] on textarea "Comment (optional, 255 character limit)" at bounding box center [436, 356] width 753 height 20
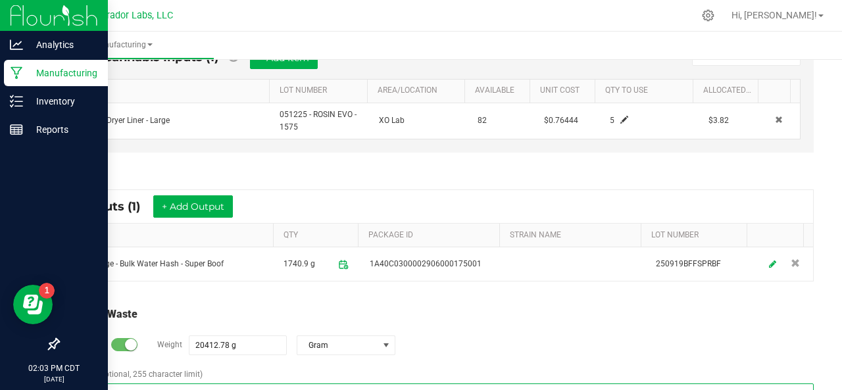
scroll to position [439, 0]
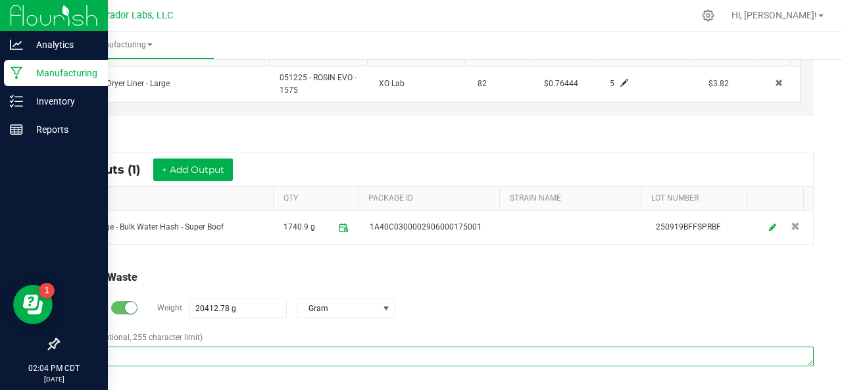
type textarea "B"
click at [304, 360] on textarea "Material was washed in H20 then mixed with mulch and discarded" at bounding box center [436, 356] width 753 height 20
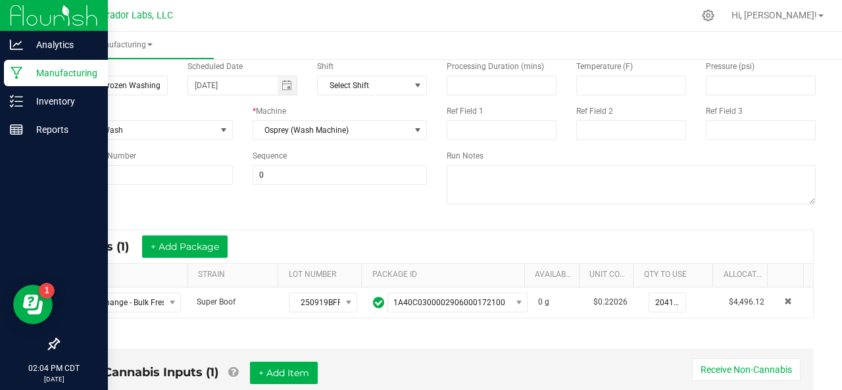
scroll to position [0, 0]
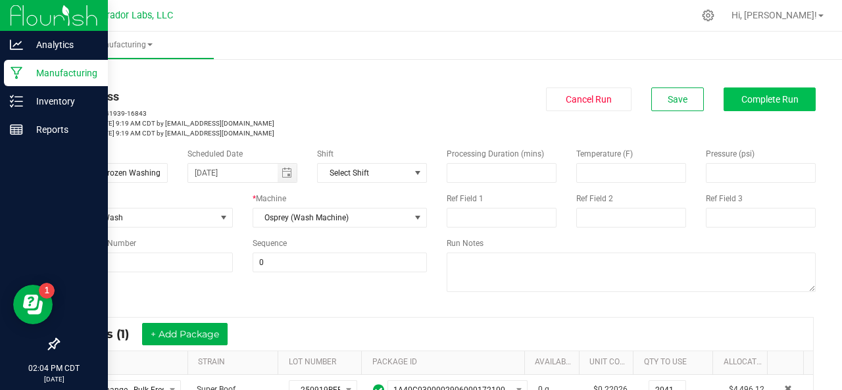
type textarea "Material was washed in H20 then mixed with mulch and discarded."
click at [741, 96] on span "Complete Run" at bounding box center [769, 99] width 57 height 11
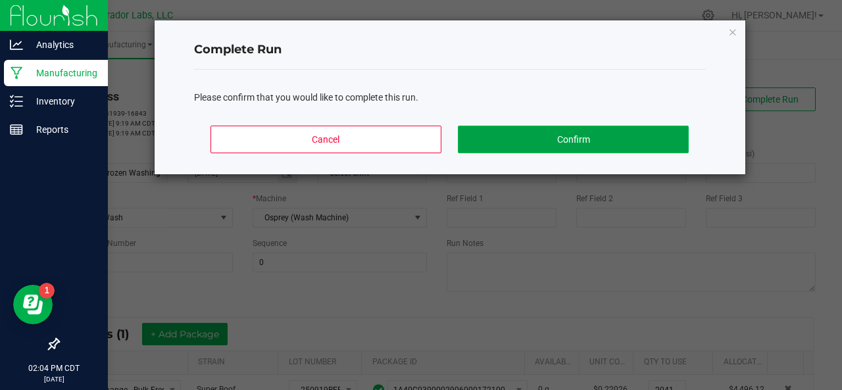
click at [626, 137] on button "Confirm" at bounding box center [573, 140] width 230 height 28
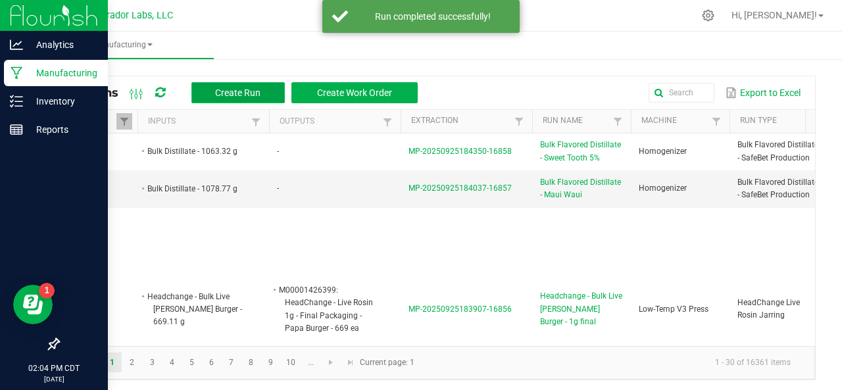
click at [247, 91] on span "Create Run" at bounding box center [237, 92] width 45 height 11
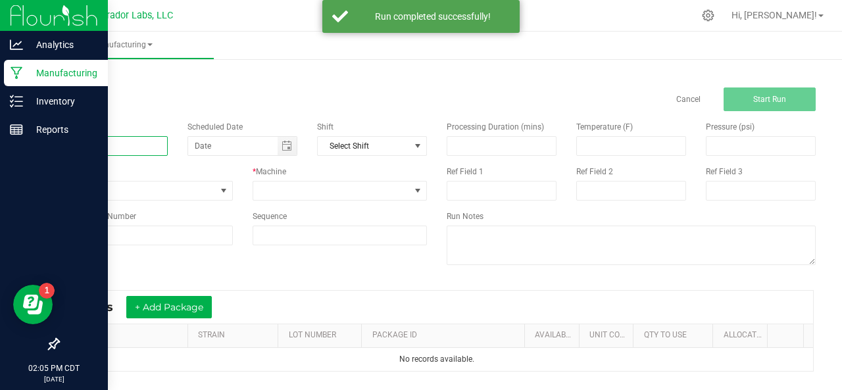
click at [127, 149] on input at bounding box center [113, 146] width 110 height 20
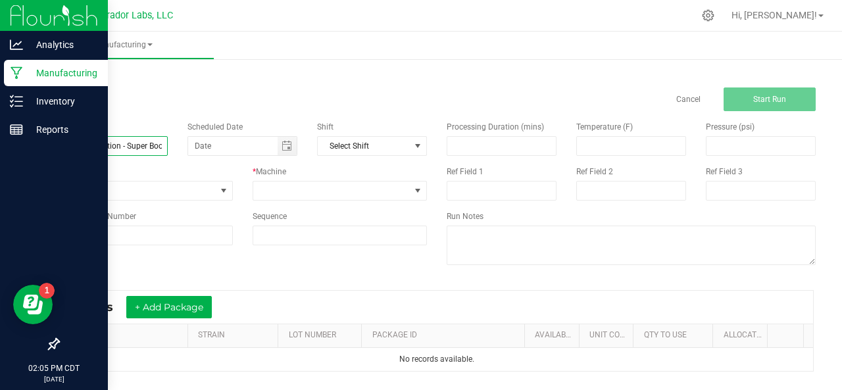
scroll to position [0, 50]
click at [281, 145] on span "Toggle calendar" at bounding box center [286, 146] width 11 height 11
type input "Bulk Water Hash Sublimation - Super Boof"
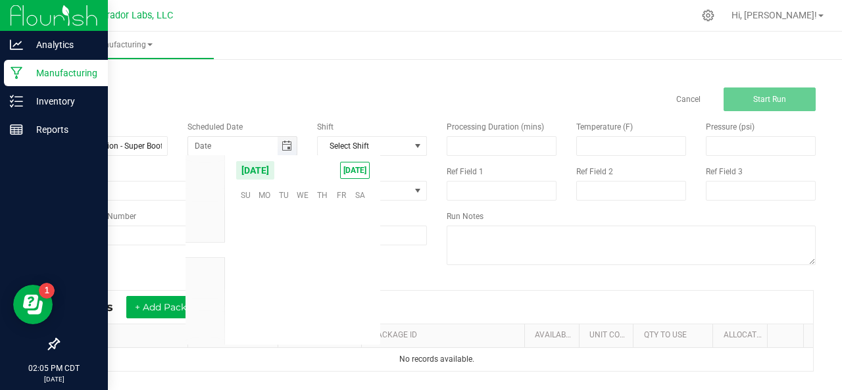
scroll to position [213218, 0]
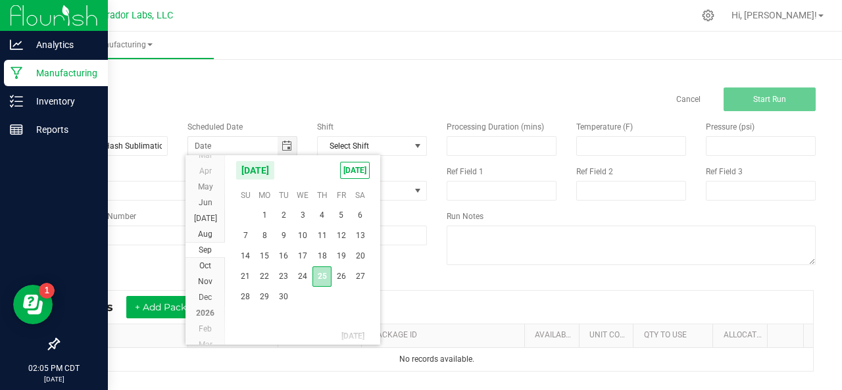
click at [316, 272] on span "25" at bounding box center [321, 276] width 19 height 20
type input "[DATE]"
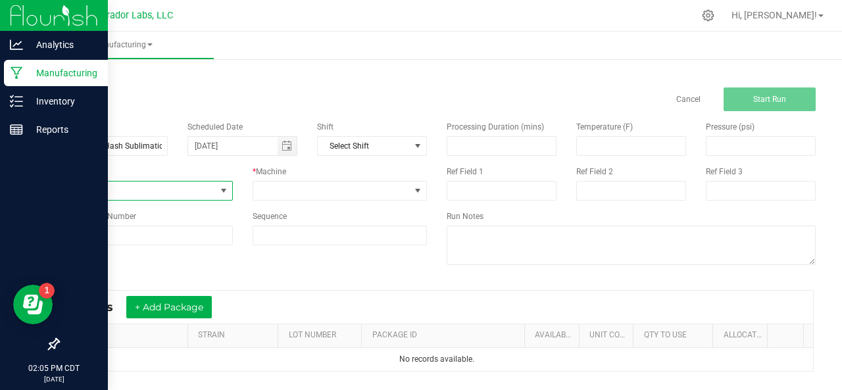
click at [109, 194] on span "None" at bounding box center [137, 190] width 157 height 18
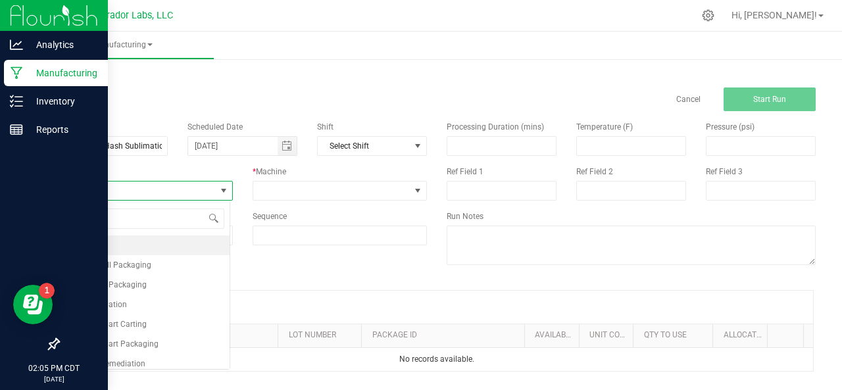
scroll to position [19, 172]
type input "sub"
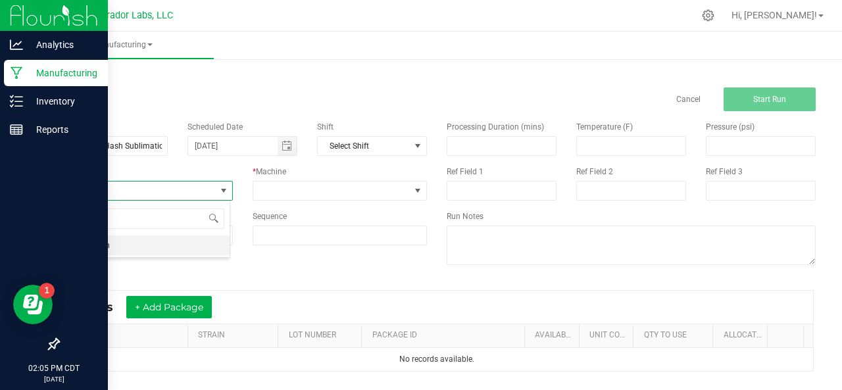
click at [74, 239] on span "Sublimation" at bounding box center [87, 245] width 43 height 13
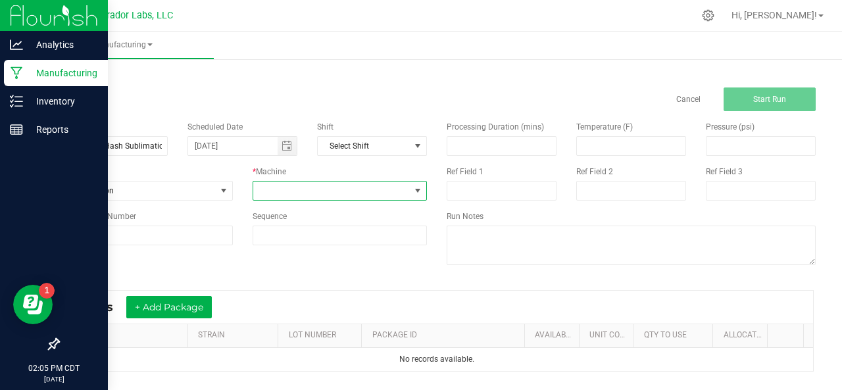
click at [266, 193] on span at bounding box center [331, 190] width 157 height 18
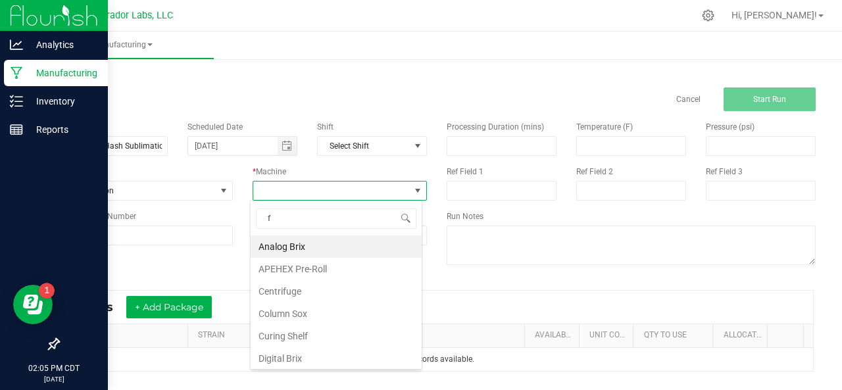
type input "fr"
click at [279, 250] on li "Freeze Dryer" at bounding box center [335, 246] width 171 height 22
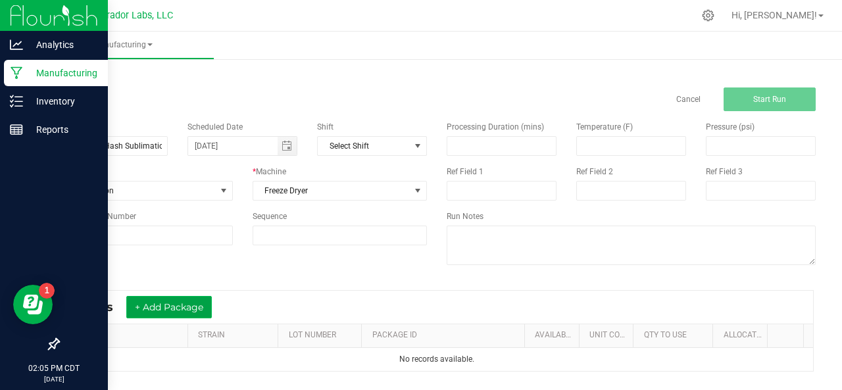
click at [183, 301] on button "+ Add Package" at bounding box center [168, 307] width 85 height 22
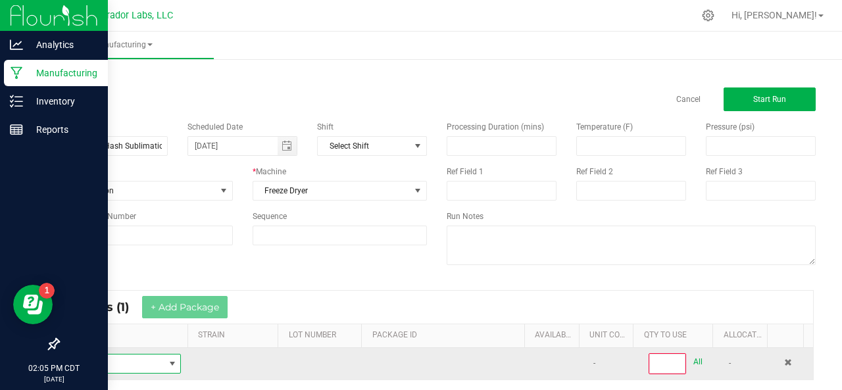
click at [106, 360] on span "NO DATA FOUND" at bounding box center [116, 363] width 95 height 18
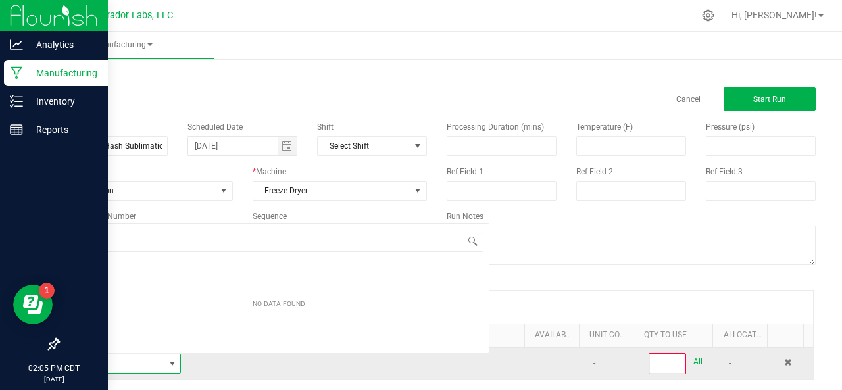
scroll to position [19, 108]
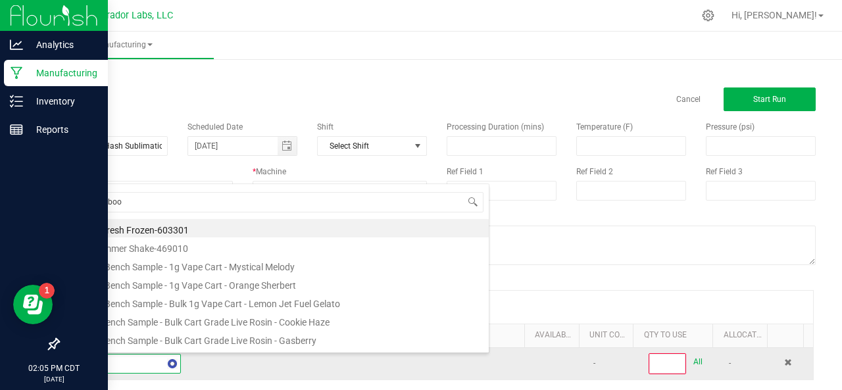
type input "super boof"
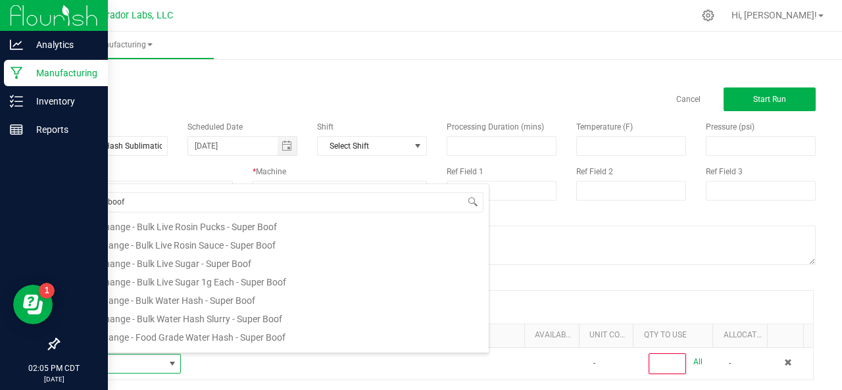
scroll to position [466, 0]
click at [132, 300] on li "Headchange - Bulk Water Hash - Super Boof" at bounding box center [278, 296] width 419 height 18
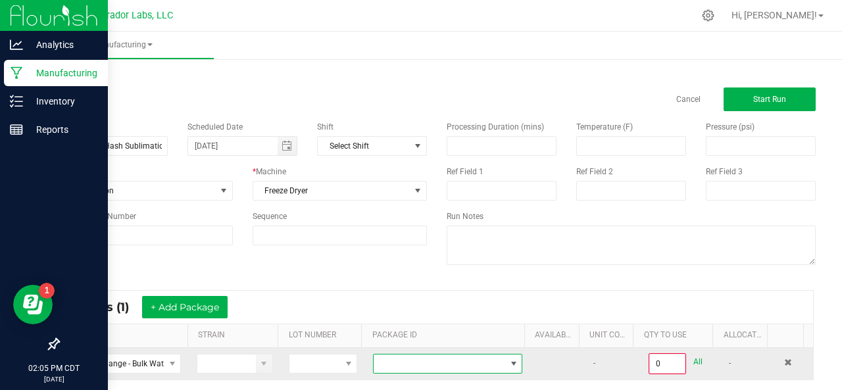
click at [414, 354] on span at bounding box center [438, 363] width 131 height 18
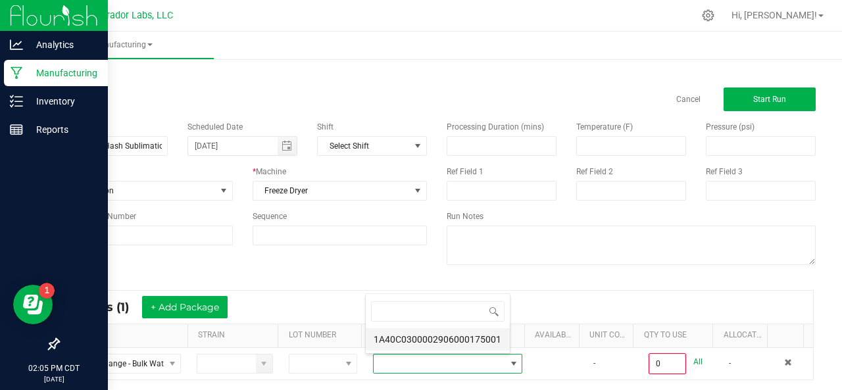
click at [419, 339] on li "1A40C0300002906000175001" at bounding box center [438, 339] width 144 height 22
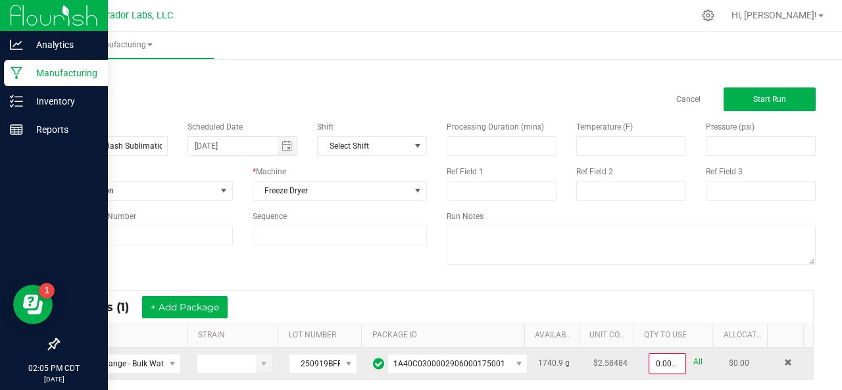
click at [693, 361] on link "All" at bounding box center [697, 362] width 9 height 18
type input "1740.9000 g"
click at [770, 95] on span "Start Run" at bounding box center [769, 99] width 33 height 9
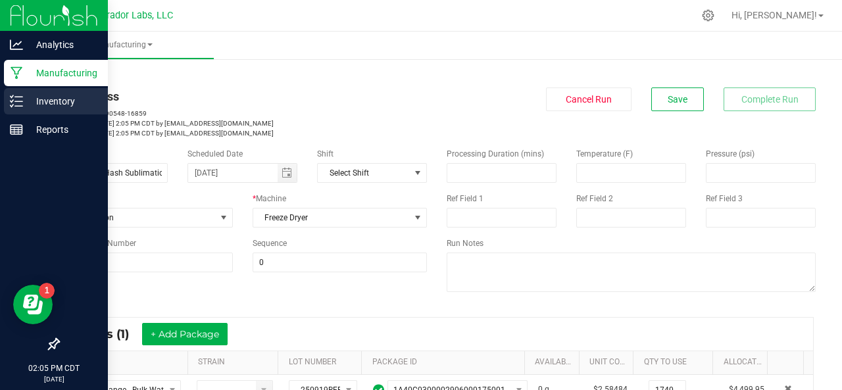
click at [10, 95] on icon at bounding box center [16, 101] width 13 height 13
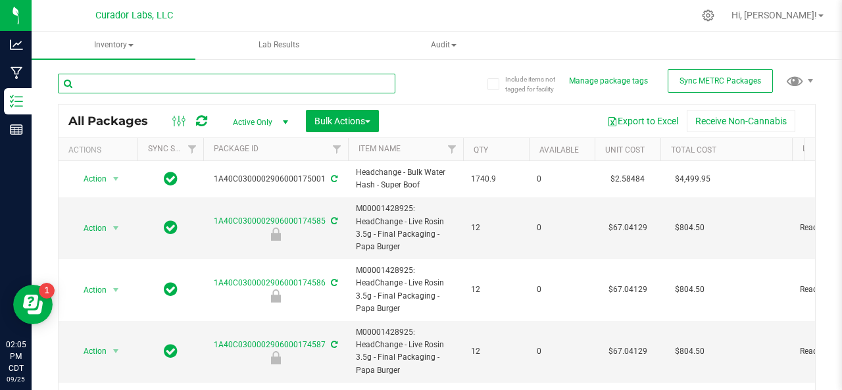
click at [204, 78] on input "text" at bounding box center [226, 84] width 337 height 20
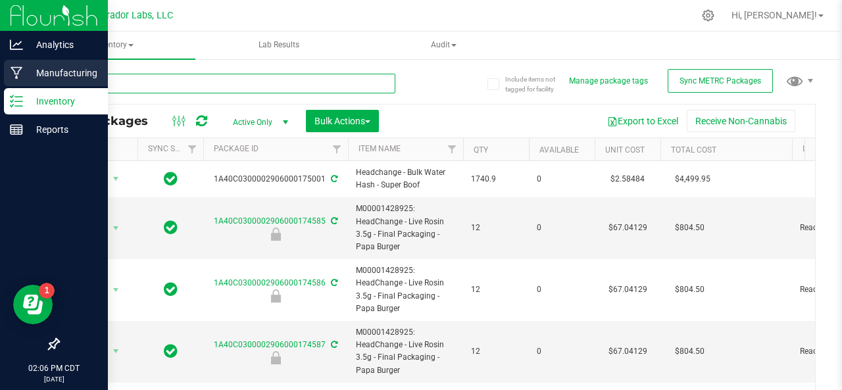
type input "g"
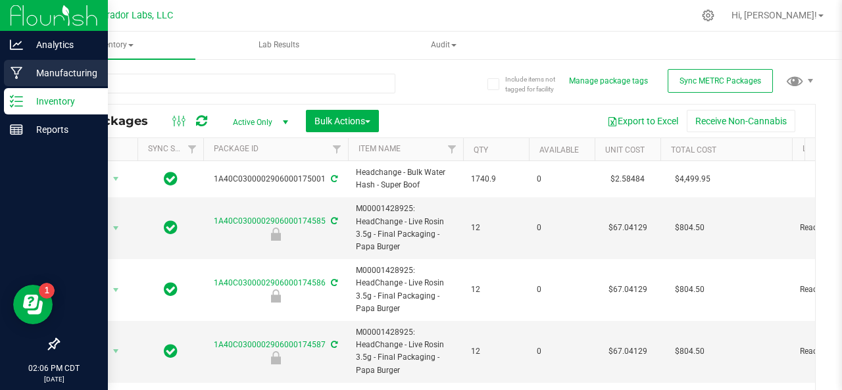
click at [20, 73] on icon at bounding box center [17, 72] width 12 height 13
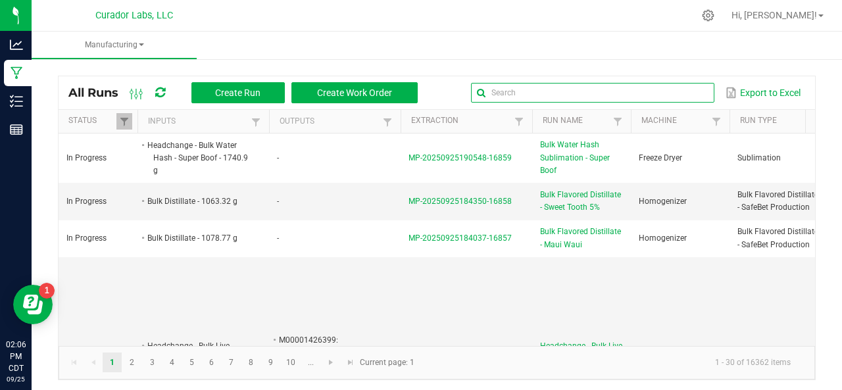
click at [678, 94] on input "text" at bounding box center [592, 93] width 243 height 20
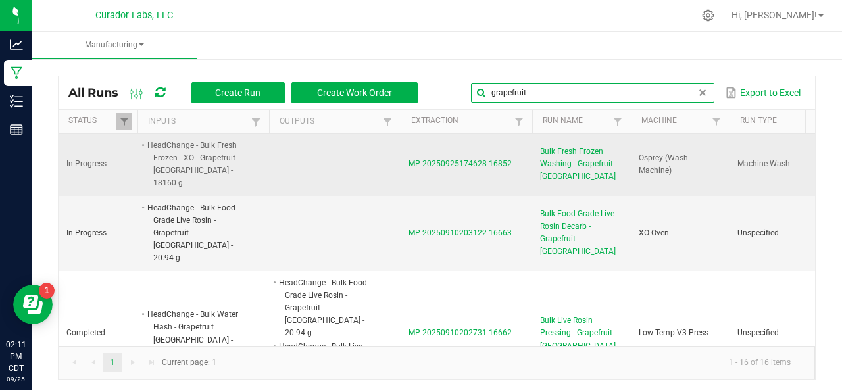
type input "grapefruit"
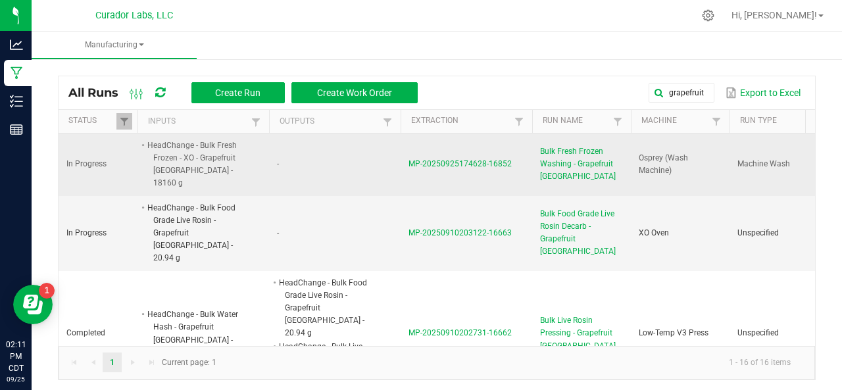
click at [312, 170] on td "-" at bounding box center [334, 164] width 131 height 62
